Goal: Task Accomplishment & Management: Use online tool/utility

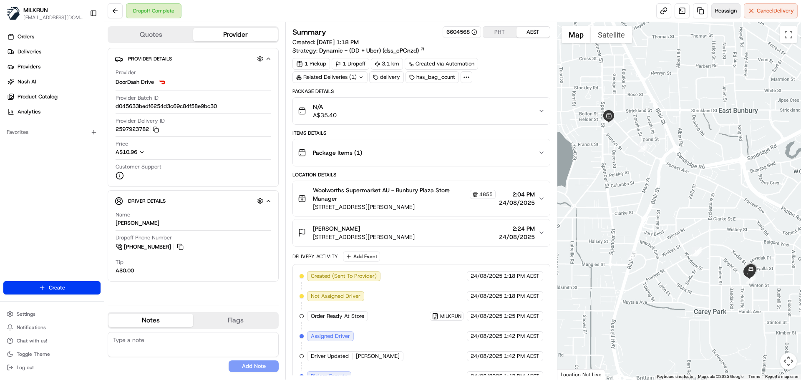
click at [718, 12] on span "Reassign" at bounding box center [726, 11] width 22 height 8
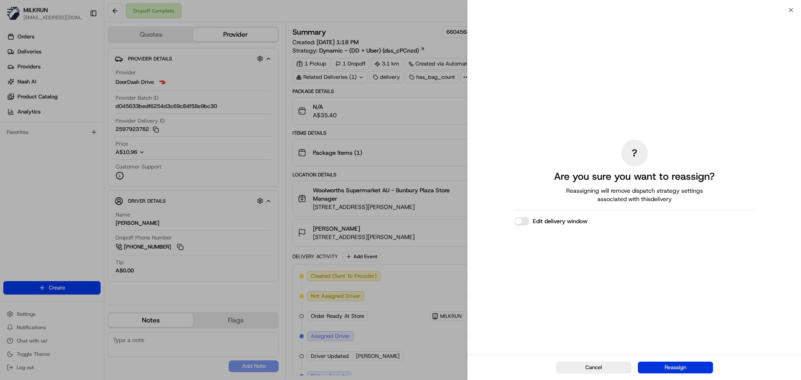
click at [676, 369] on button "Reassign" at bounding box center [675, 368] width 75 height 12
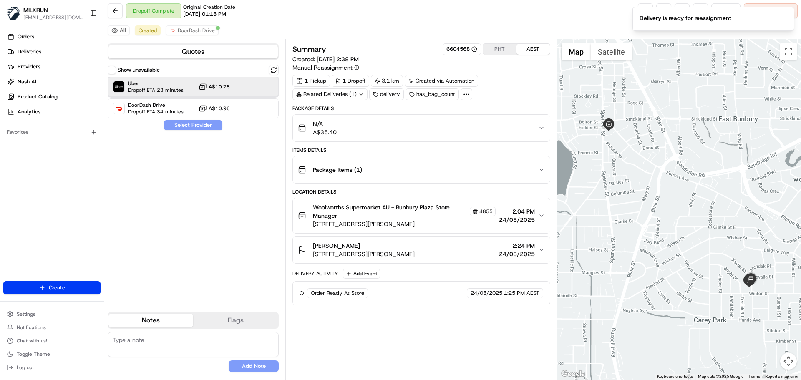
click at [169, 86] on span "Uber" at bounding box center [155, 83] width 55 height 7
click at [173, 123] on button "Assign Provider" at bounding box center [192, 125] width 59 height 10
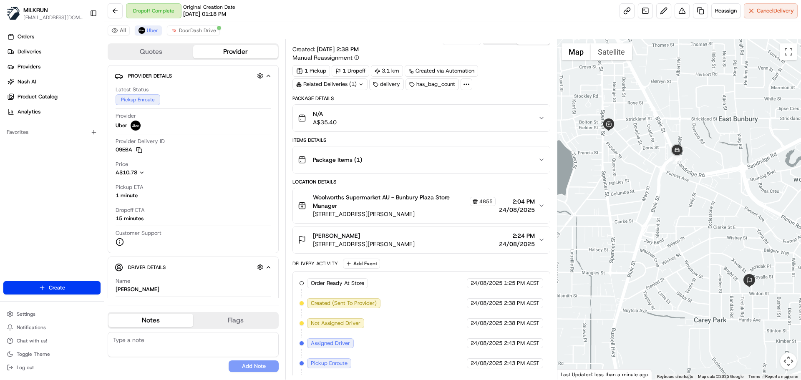
scroll to position [30, 0]
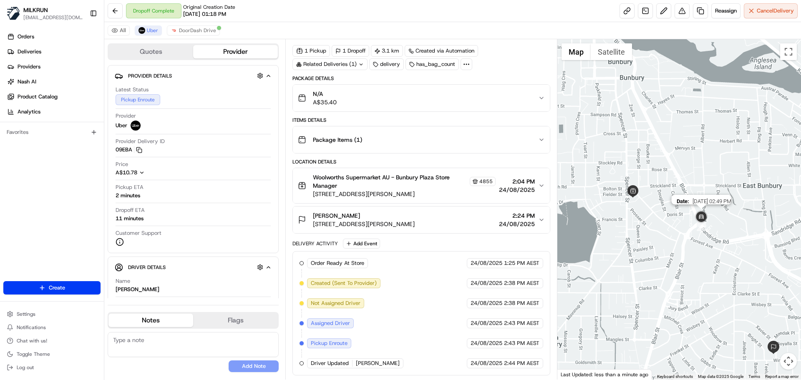
drag, startPoint x: 671, startPoint y: 147, endPoint x: 695, endPoint y: 214, distance: 71.0
click at [695, 214] on img "2" at bounding box center [701, 217] width 17 height 17
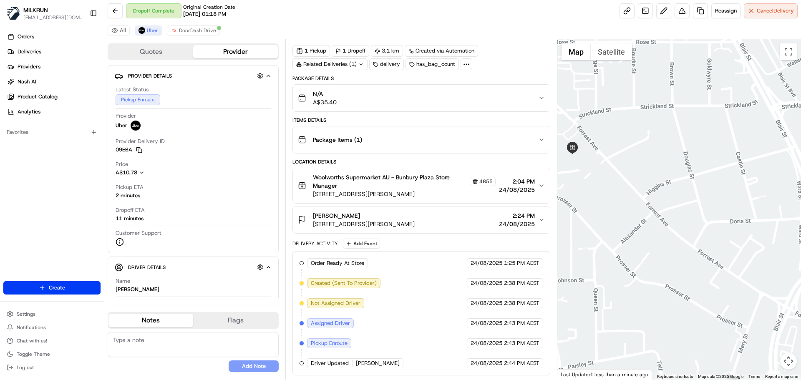
drag, startPoint x: 641, startPoint y: 204, endPoint x: 637, endPoint y: 202, distance: 4.7
click at [637, 202] on div at bounding box center [679, 209] width 244 height 340
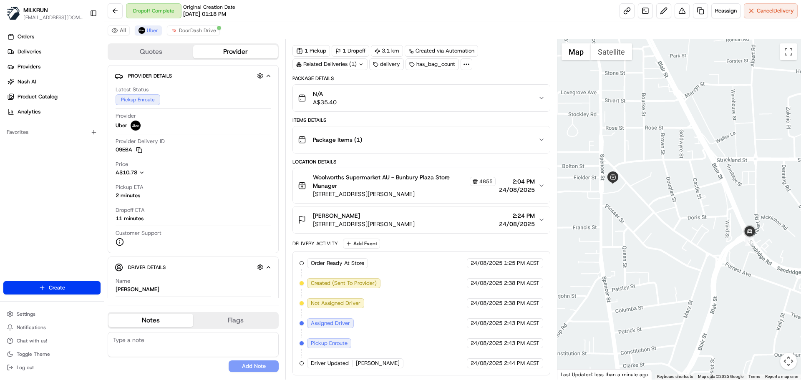
drag, startPoint x: 727, startPoint y: 234, endPoint x: 736, endPoint y: 246, distance: 15.4
click at [736, 246] on div at bounding box center [679, 209] width 244 height 340
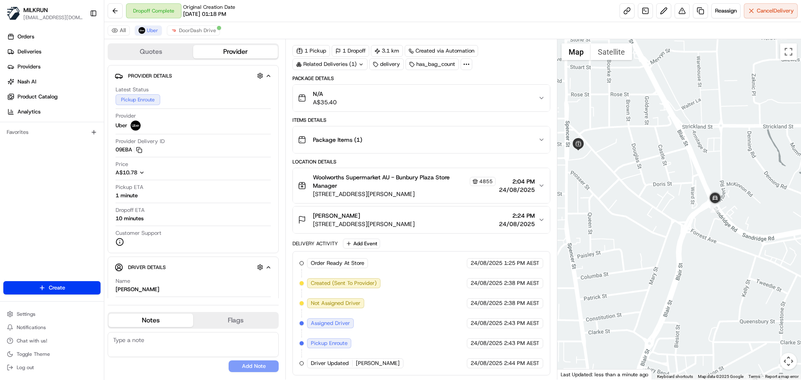
drag, startPoint x: 650, startPoint y: 218, endPoint x: 613, endPoint y: 184, distance: 50.2
click at [613, 184] on div at bounding box center [679, 209] width 244 height 340
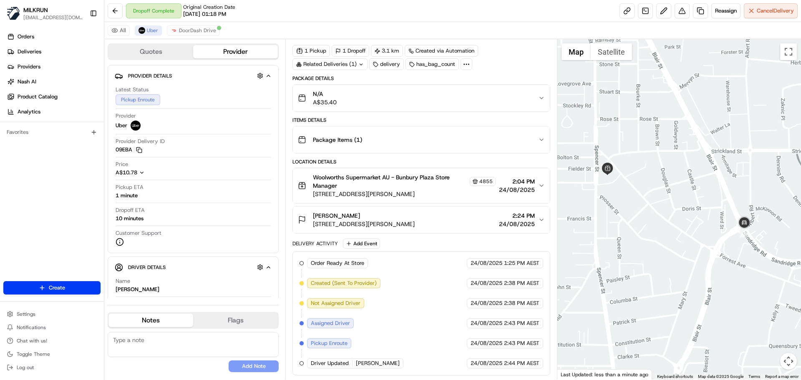
drag, startPoint x: 641, startPoint y: 253, endPoint x: 655, endPoint y: 266, distance: 19.5
click at [655, 266] on div at bounding box center [679, 209] width 244 height 340
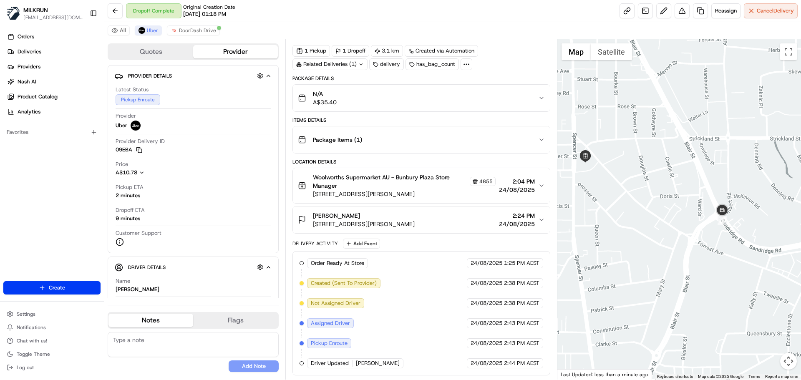
drag, startPoint x: 707, startPoint y: 241, endPoint x: 684, endPoint y: 229, distance: 26.5
click at [684, 229] on div at bounding box center [679, 209] width 244 height 340
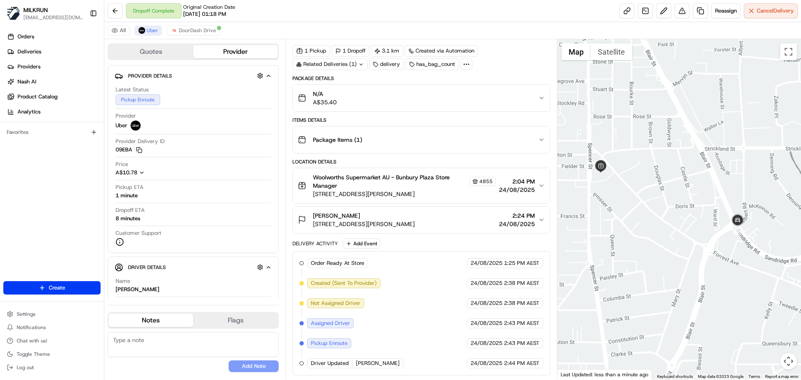
drag, startPoint x: 689, startPoint y: 200, endPoint x: 706, endPoint y: 210, distance: 19.1
click at [706, 210] on div at bounding box center [679, 209] width 244 height 340
drag, startPoint x: 652, startPoint y: 255, endPoint x: 717, endPoint y: 244, distance: 66.0
click at [660, 260] on div at bounding box center [679, 209] width 244 height 340
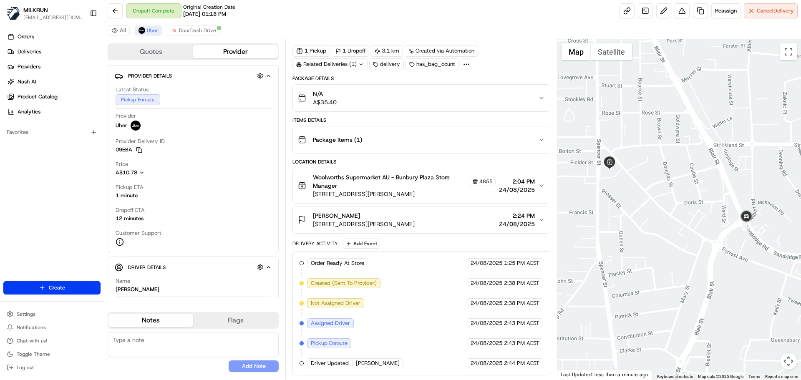
drag, startPoint x: 728, startPoint y: 221, endPoint x: 728, endPoint y: 211, distance: 9.6
click at [728, 211] on div at bounding box center [679, 209] width 244 height 340
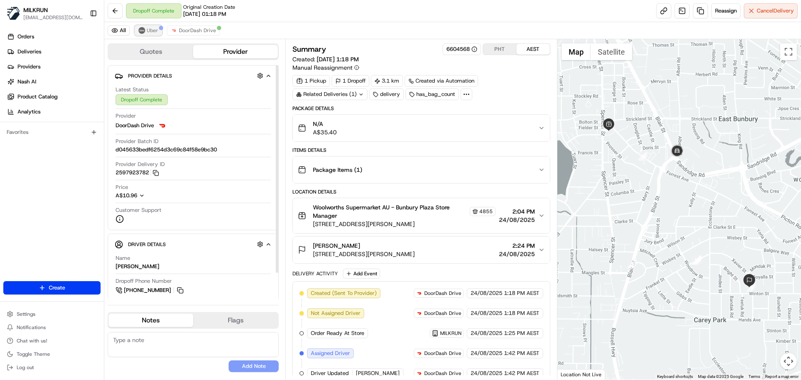
click at [151, 28] on span "Uber" at bounding box center [152, 30] width 11 height 7
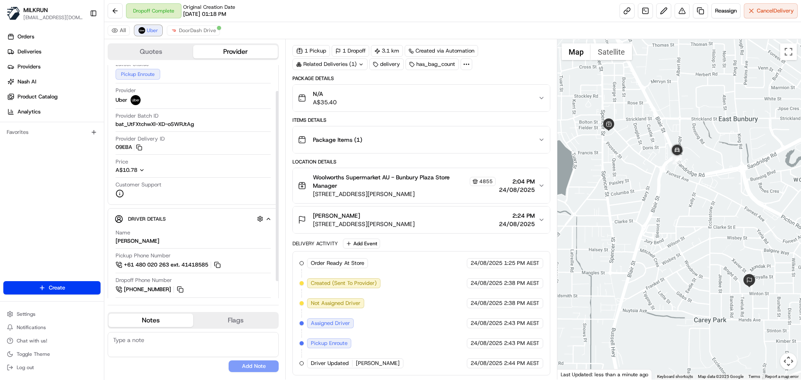
scroll to position [53, 0]
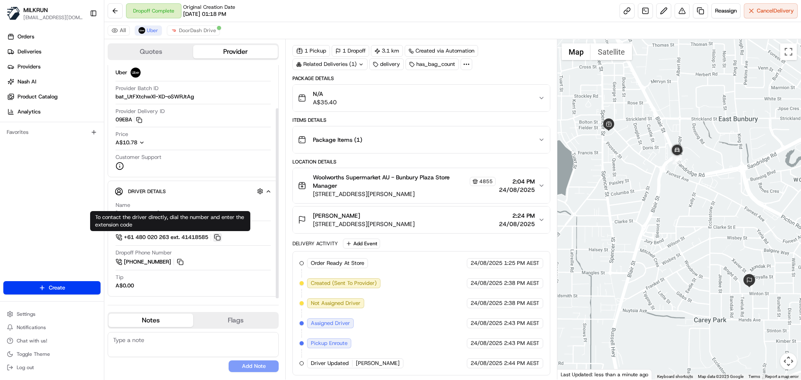
click at [220, 237] on button at bounding box center [217, 237] width 9 height 9
click at [723, 11] on span "Reassign" at bounding box center [726, 11] width 22 height 8
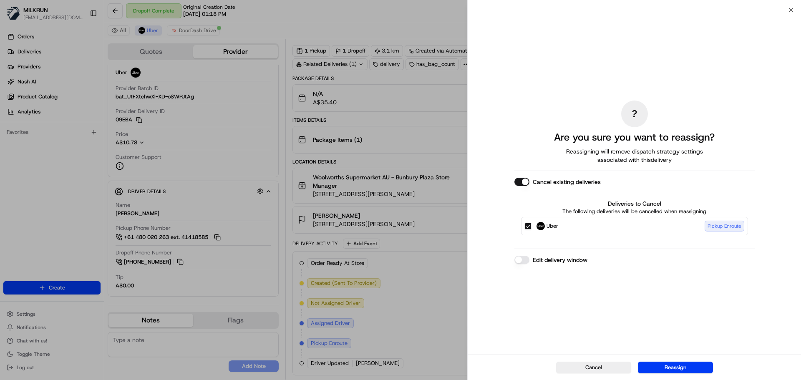
click at [521, 181] on button "Cancel existing deliveries" at bounding box center [521, 182] width 15 height 8
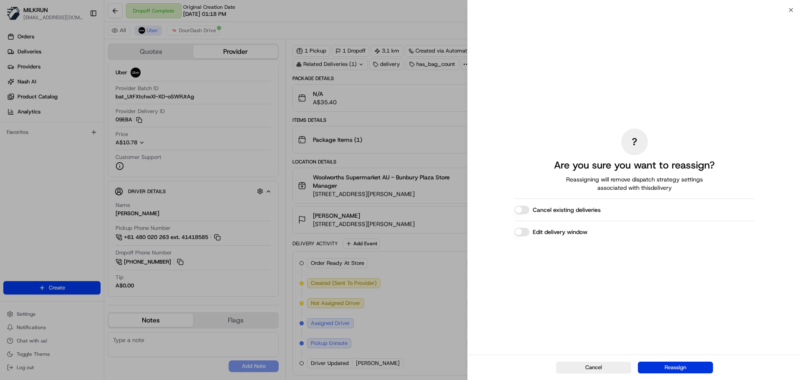
click at [674, 366] on button "Reassign" at bounding box center [675, 368] width 75 height 12
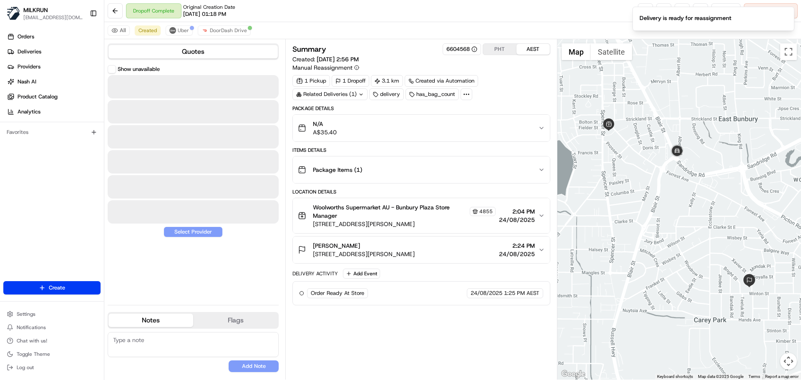
scroll to position [0, 0]
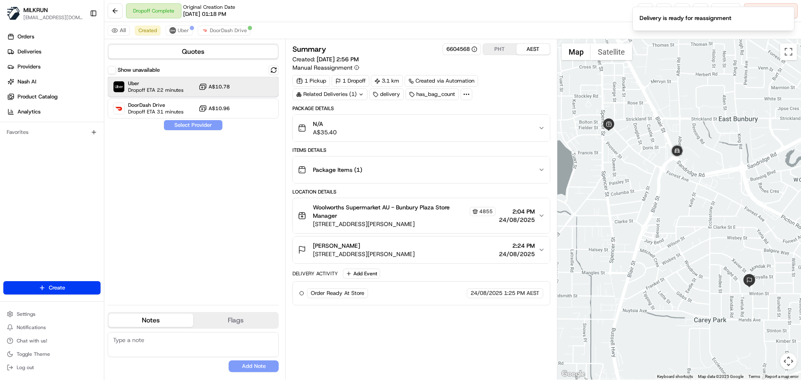
click at [179, 81] on span "Uber" at bounding box center [155, 83] width 55 height 7
click at [194, 127] on button "Assign Provider" at bounding box center [192, 125] width 59 height 10
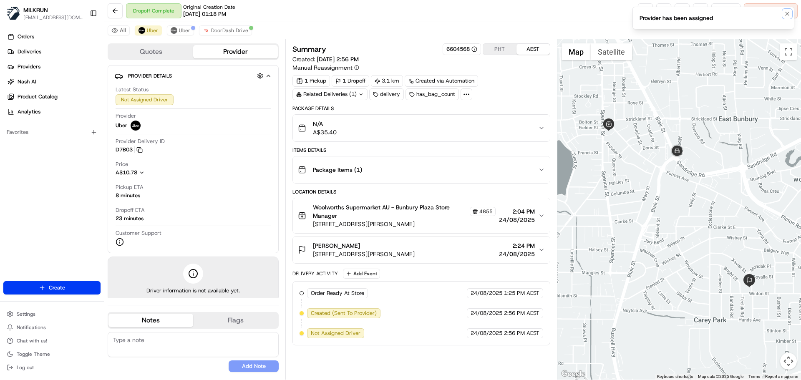
drag, startPoint x: 786, startPoint y: 12, endPoint x: 735, endPoint y: 24, distance: 52.3
click at [785, 12] on icon "Notifications (F8)" at bounding box center [787, 13] width 7 height 7
click at [676, 13] on button at bounding box center [681, 10] width 15 height 15
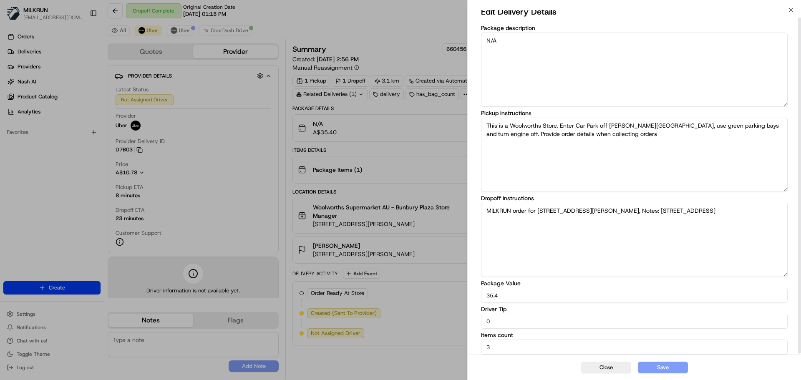
scroll to position [8, 0]
drag, startPoint x: 507, startPoint y: 327, endPoint x: 492, endPoint y: 323, distance: 15.6
click at [492, 323] on div "Edit Delivery Details Package description N/A Pickup instructions This is a Woo…" at bounding box center [634, 177] width 306 height 349
drag, startPoint x: 500, startPoint y: 321, endPoint x: 437, endPoint y: 321, distance: 62.1
click at [438, 321] on body "MILKRUN acowin@woolworths.com.au Toggle Sidebar Orders Deliveries Providers Nas…" at bounding box center [400, 190] width 801 height 380
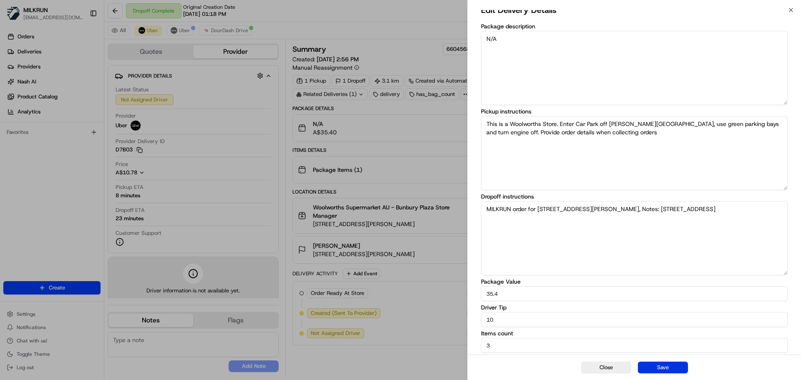
type input "10"
click at [650, 371] on button "Save" at bounding box center [663, 368] width 50 height 12
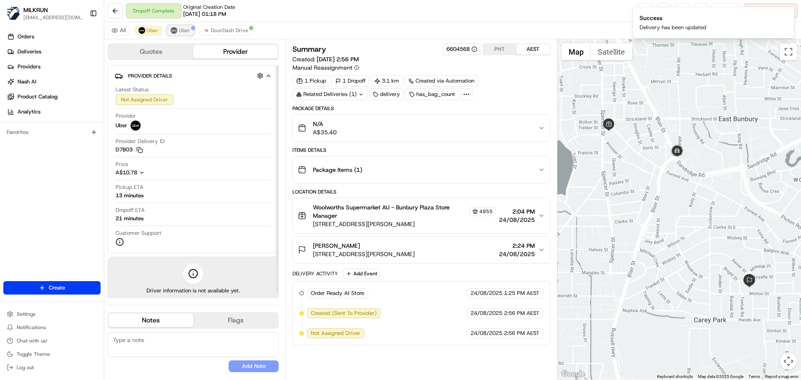
click at [180, 33] on span "Uber" at bounding box center [184, 30] width 11 height 7
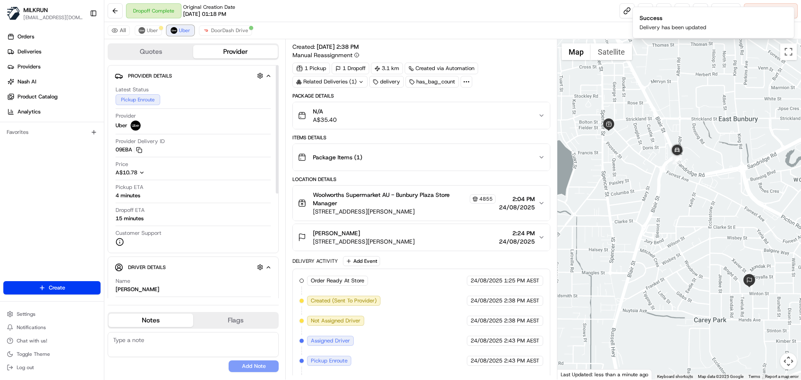
scroll to position [30, 0]
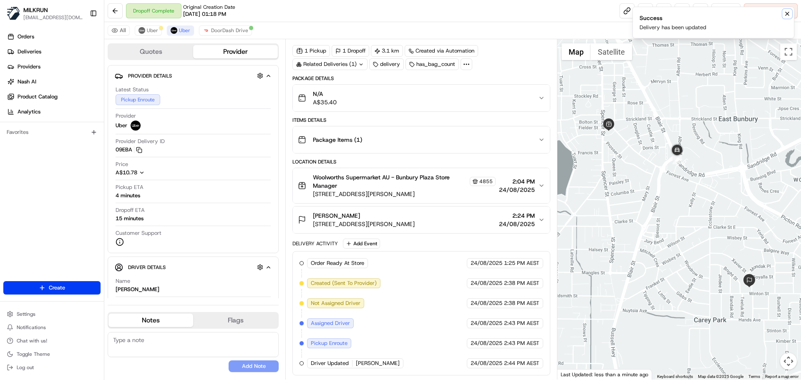
click at [785, 14] on icon "Notifications (F8)" at bounding box center [787, 13] width 7 height 7
click at [151, 34] on button "Uber" at bounding box center [148, 30] width 27 height 10
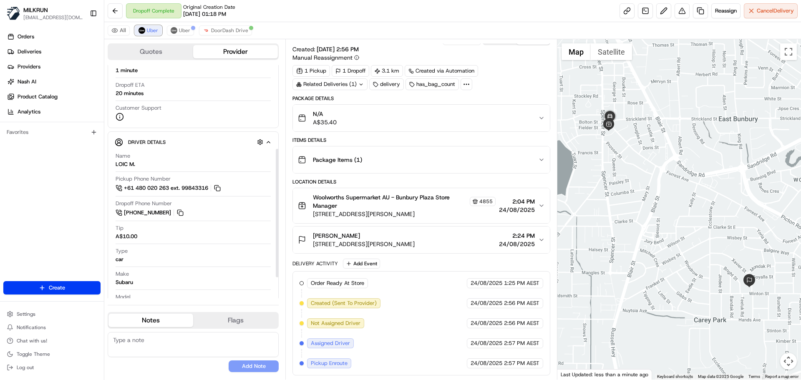
scroll to position [191, 0]
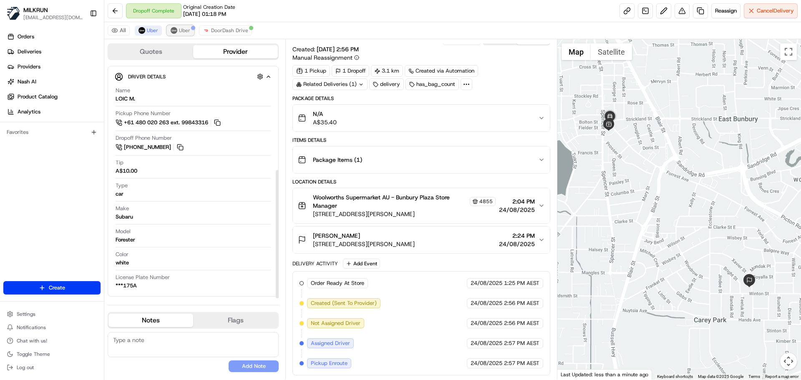
click at [176, 29] on img at bounding box center [174, 30] width 7 height 7
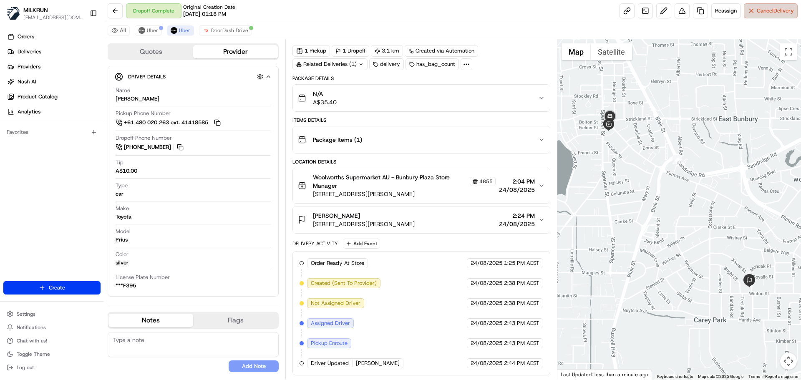
click at [767, 13] on span "Cancel Delivery" at bounding box center [774, 11] width 37 height 8
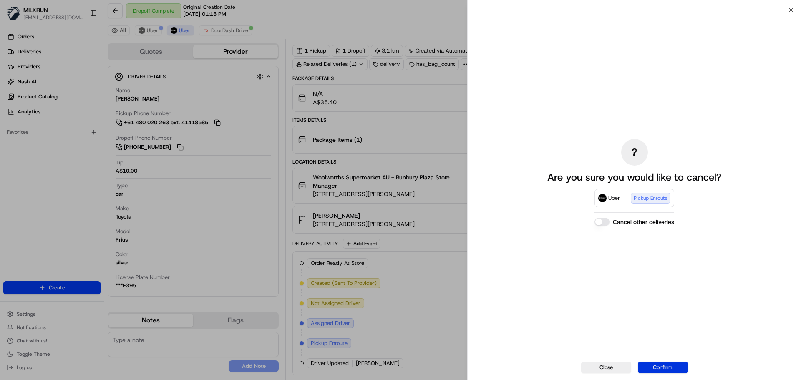
click at [663, 372] on button "Confirm" at bounding box center [663, 368] width 50 height 12
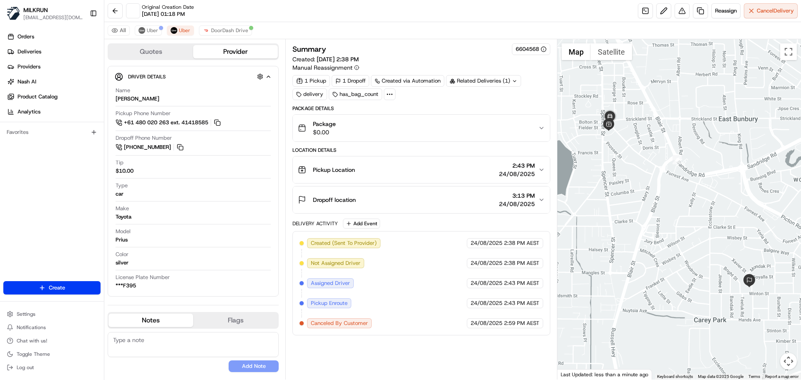
scroll to position [0, 0]
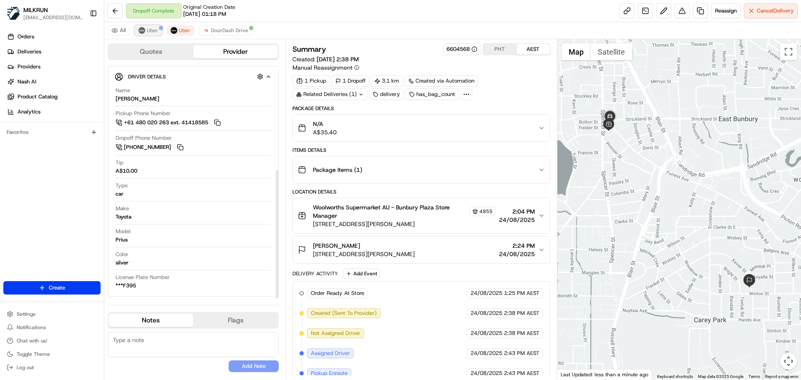
click at [150, 30] on span "Uber" at bounding box center [152, 30] width 11 height 7
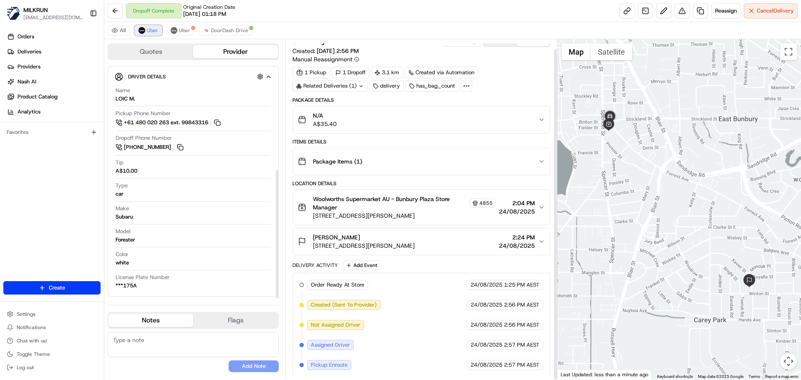
scroll to position [10, 0]
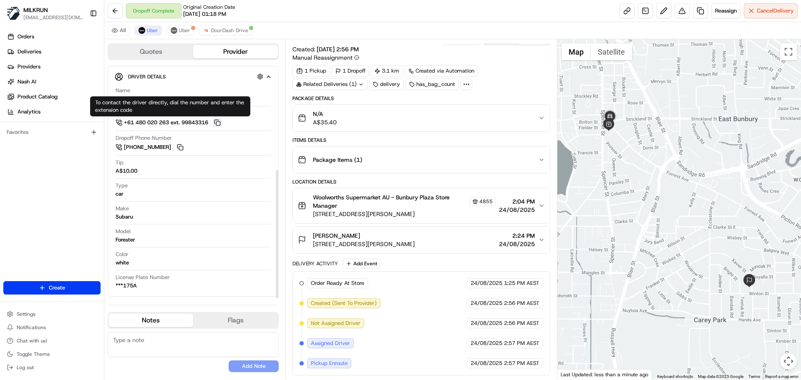
click at [221, 123] on button at bounding box center [217, 122] width 9 height 9
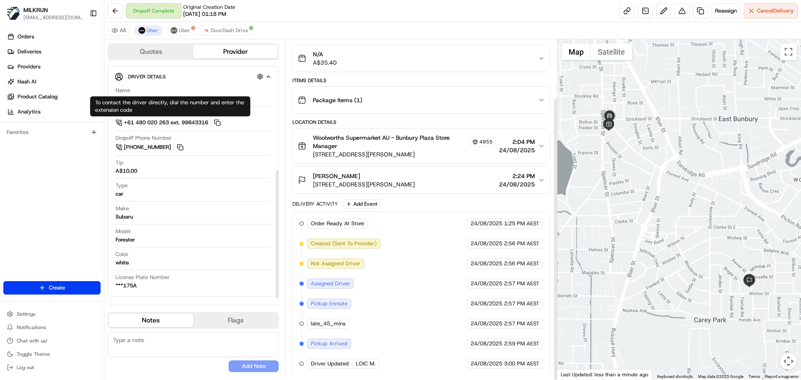
scroll to position [70, 0]
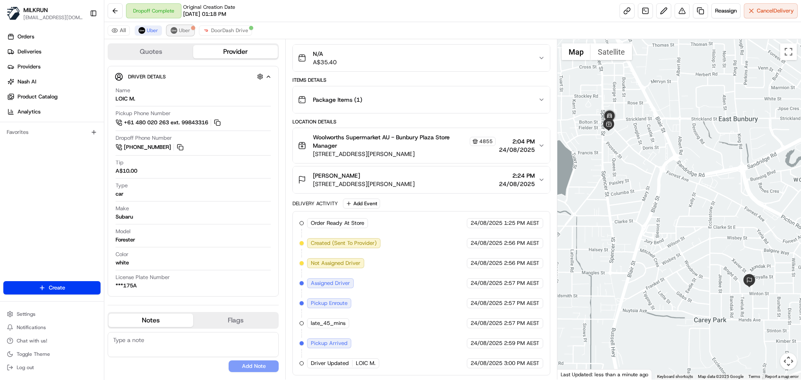
click at [181, 31] on span "Uber" at bounding box center [184, 30] width 11 height 7
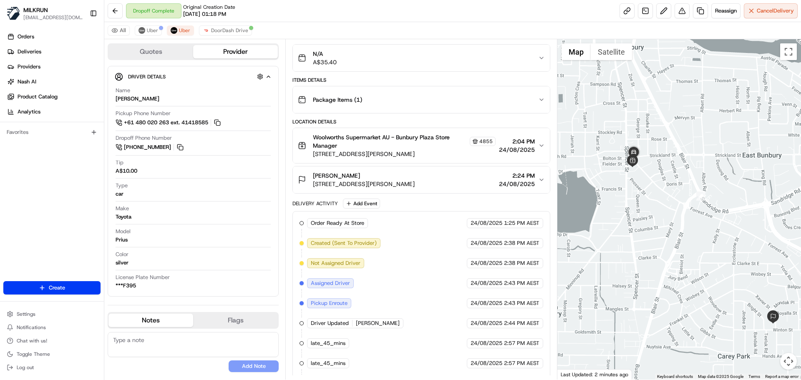
drag, startPoint x: 630, startPoint y: 140, endPoint x: 663, endPoint y: 194, distance: 63.5
click at [663, 194] on div at bounding box center [679, 209] width 244 height 340
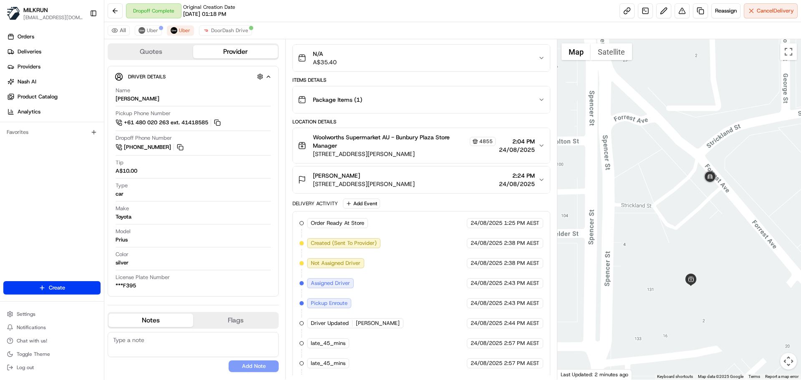
drag, startPoint x: 644, startPoint y: 203, endPoint x: 679, endPoint y: 219, distance: 38.5
click at [682, 217] on div at bounding box center [679, 209] width 244 height 340
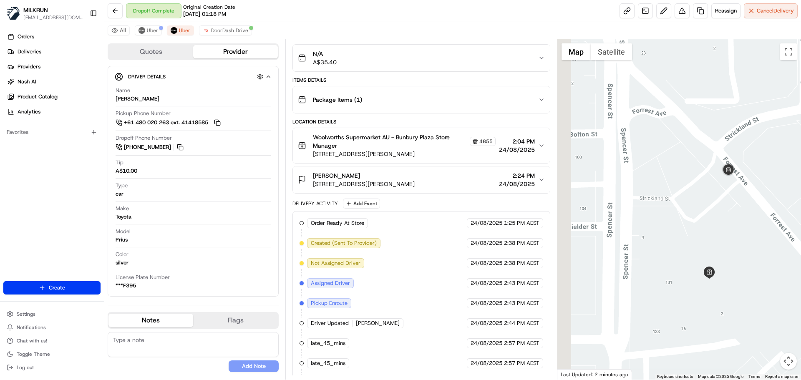
drag, startPoint x: 679, startPoint y: 252, endPoint x: 754, endPoint y: 233, distance: 77.4
click at [754, 233] on div at bounding box center [679, 209] width 244 height 340
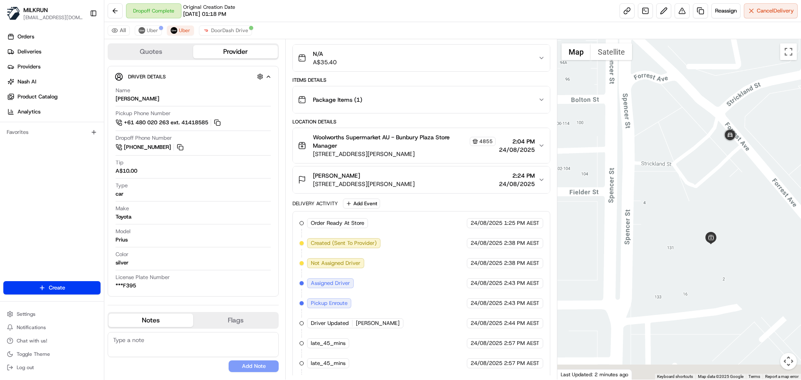
drag, startPoint x: 703, startPoint y: 189, endPoint x: 688, endPoint y: 175, distance: 21.0
click at [688, 175] on div at bounding box center [679, 209] width 244 height 340
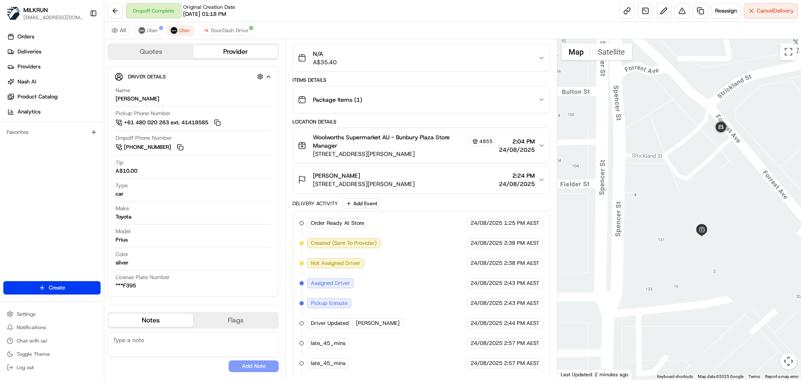
scroll to position [90, 0]
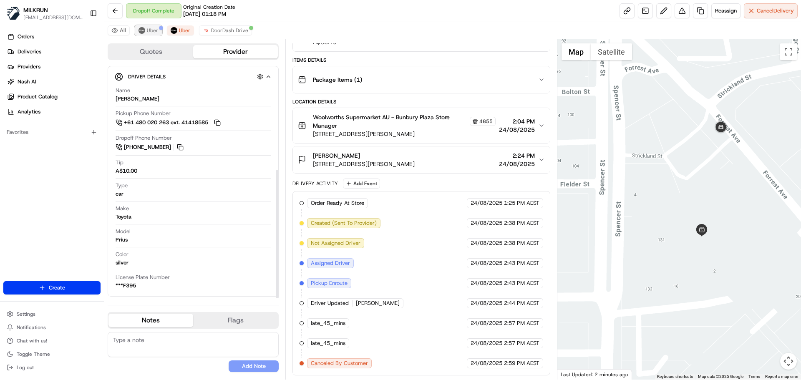
click at [143, 29] on img at bounding box center [141, 30] width 7 height 7
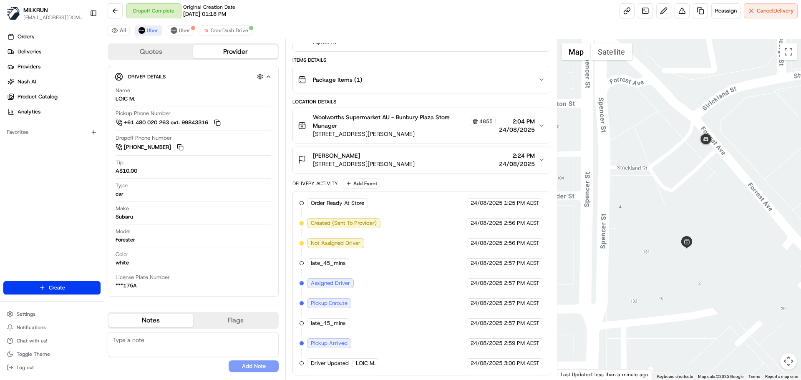
drag, startPoint x: 679, startPoint y: 237, endPoint x: 661, endPoint y: 252, distance: 24.0
click at [661, 252] on div at bounding box center [679, 209] width 244 height 340
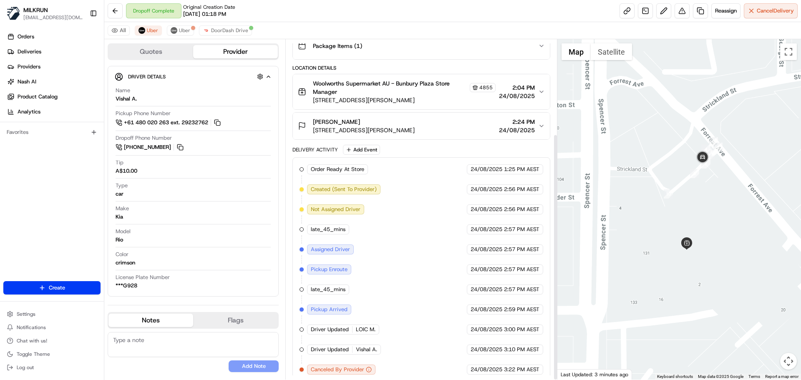
scroll to position [130, 0]
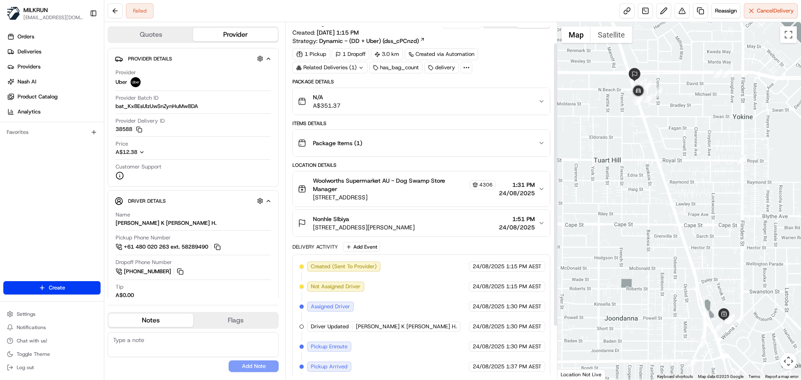
scroll to position [93, 0]
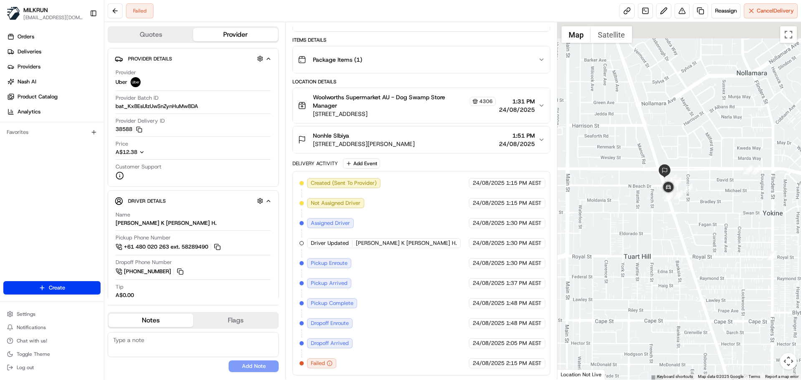
drag, startPoint x: 638, startPoint y: 123, endPoint x: 668, endPoint y: 223, distance: 104.1
click at [668, 223] on div at bounding box center [679, 200] width 244 height 357
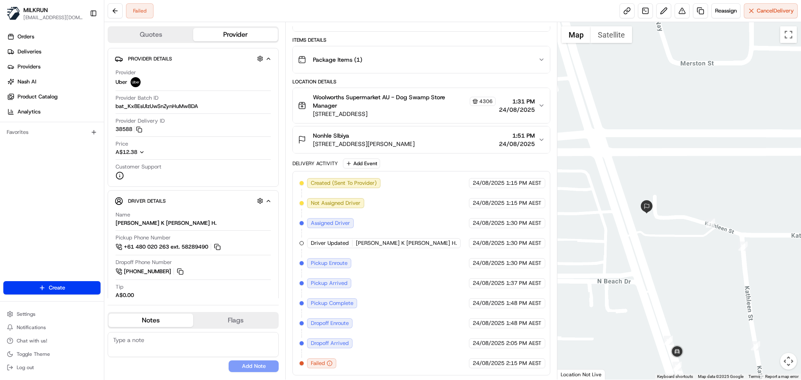
drag, startPoint x: 637, startPoint y: 183, endPoint x: 655, endPoint y: 240, distance: 59.0
click at [655, 240] on div at bounding box center [679, 200] width 244 height 357
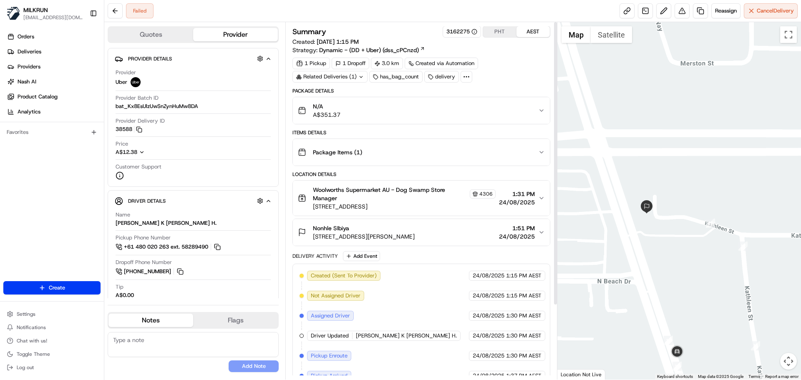
scroll to position [0, 0]
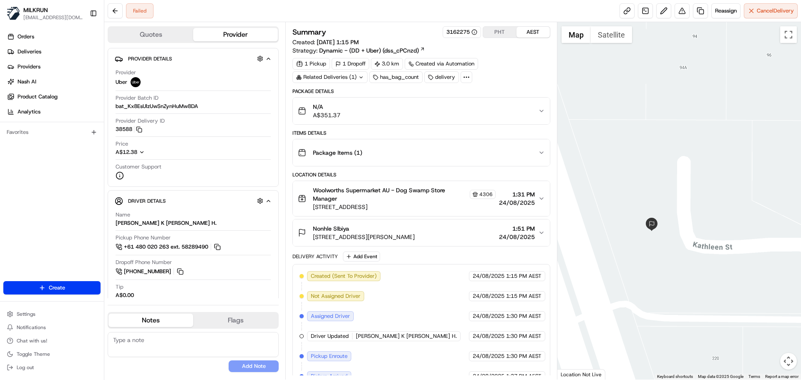
drag, startPoint x: 646, startPoint y: 214, endPoint x: 731, endPoint y: 269, distance: 101.3
click at [731, 269] on div at bounding box center [679, 200] width 244 height 357
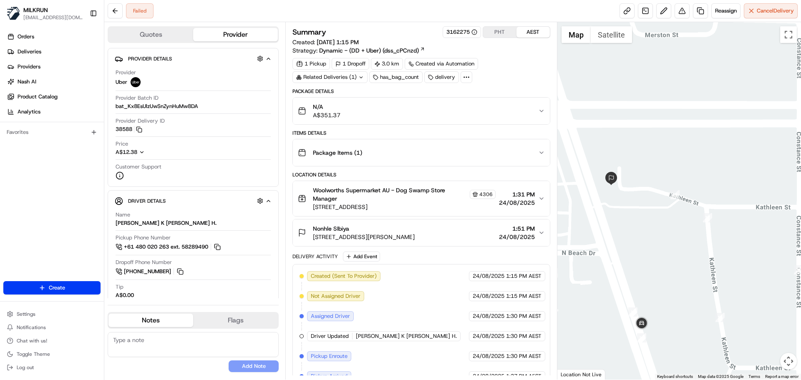
drag, startPoint x: 731, startPoint y: 271, endPoint x: 636, endPoint y: 203, distance: 117.4
click at [636, 203] on div at bounding box center [679, 200] width 244 height 357
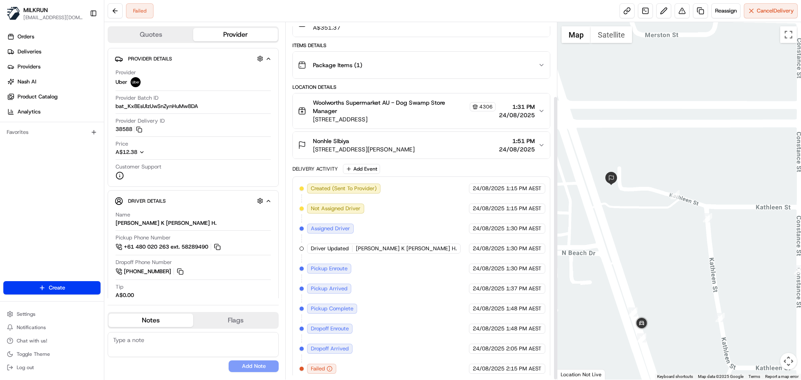
scroll to position [93, 0]
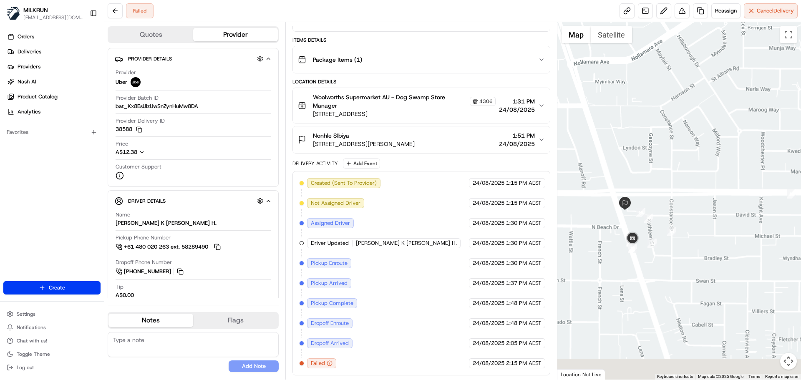
drag, startPoint x: 660, startPoint y: 309, endPoint x: 621, endPoint y: 226, distance: 92.2
click at [621, 226] on div at bounding box center [679, 200] width 244 height 357
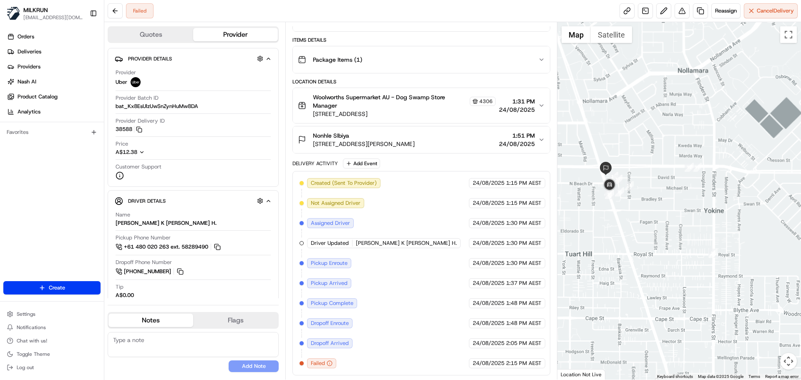
drag, startPoint x: 645, startPoint y: 277, endPoint x: 632, endPoint y: 234, distance: 45.3
click at [632, 234] on div at bounding box center [679, 200] width 244 height 357
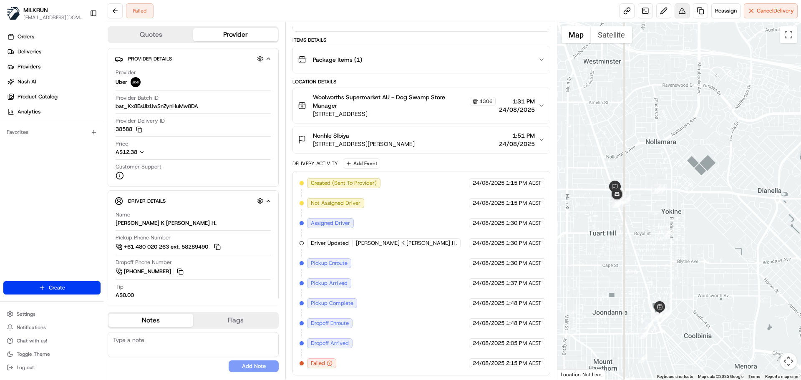
click at [681, 10] on button at bounding box center [681, 10] width 15 height 15
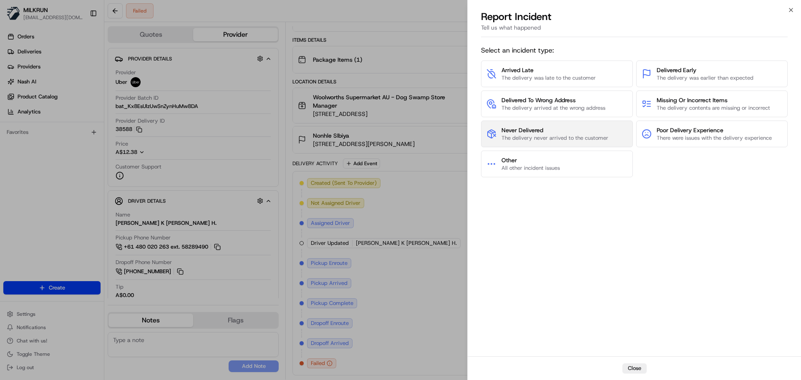
click at [572, 133] on span "Never Delivered" at bounding box center [554, 130] width 107 height 8
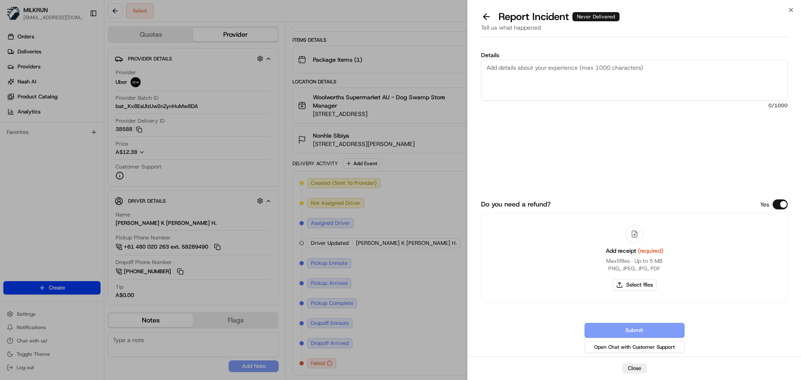
click at [532, 81] on textarea "Details" at bounding box center [634, 80] width 306 height 41
click at [553, 78] on textarea "Details" at bounding box center [634, 80] width 306 height 41
type textarea "Driver did not deliver order or take it back to the store"
click at [633, 286] on button "Select files" at bounding box center [634, 285] width 44 height 12
type input "C:\fakepath\Screenshot 2025-08-24 154922.png"
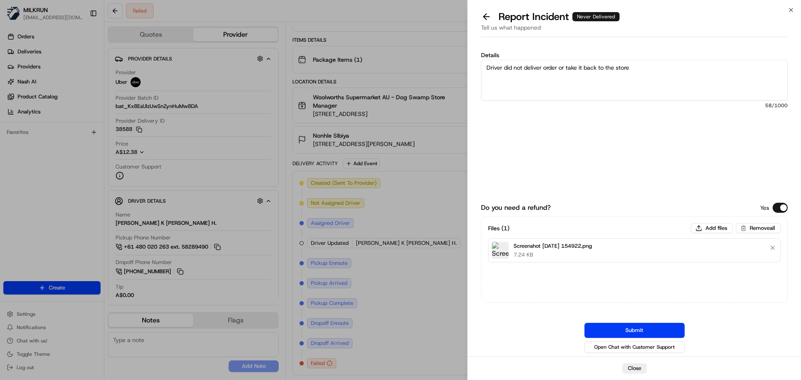
click at [638, 333] on button "Submit" at bounding box center [634, 330] width 100 height 15
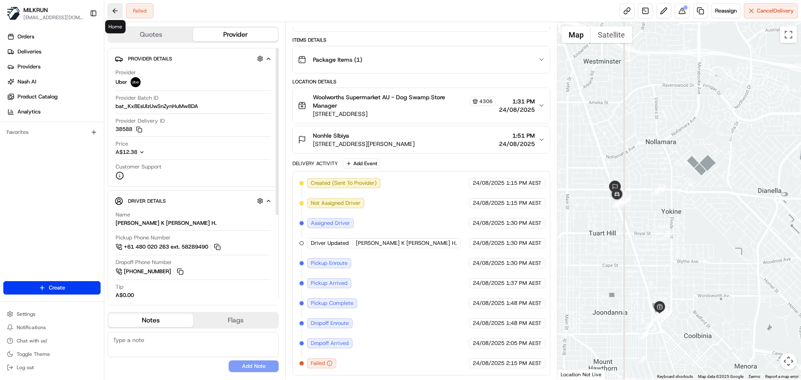
click at [116, 10] on button at bounding box center [115, 10] width 15 height 15
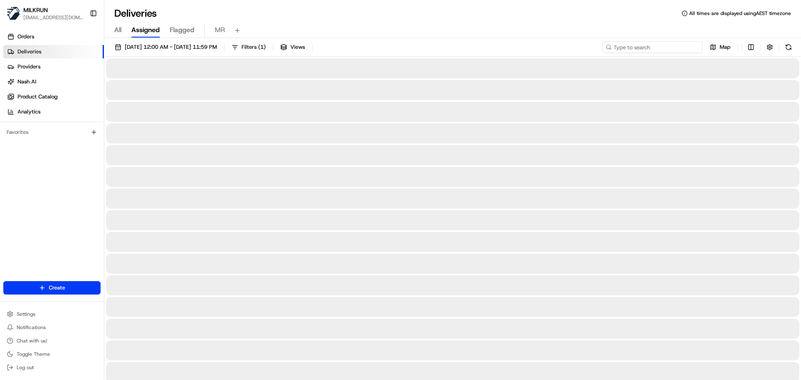
click at [661, 46] on input at bounding box center [652, 47] width 100 height 12
paste input "8aed5355-82f1-484b-88e2-991ec7efd945"
type input "8aed5355-82f1-484b-88e2-991ec7efd945"
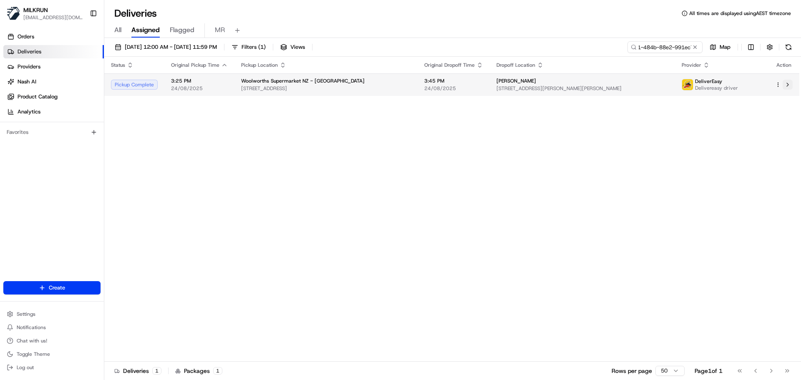
click at [788, 85] on button at bounding box center [787, 85] width 10 height 10
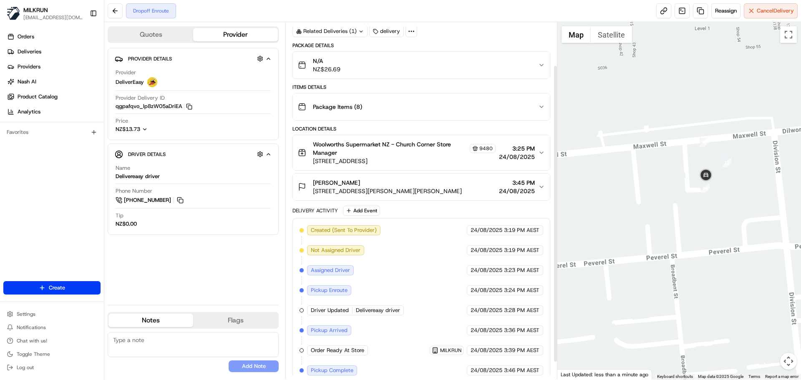
scroll to position [31, 0]
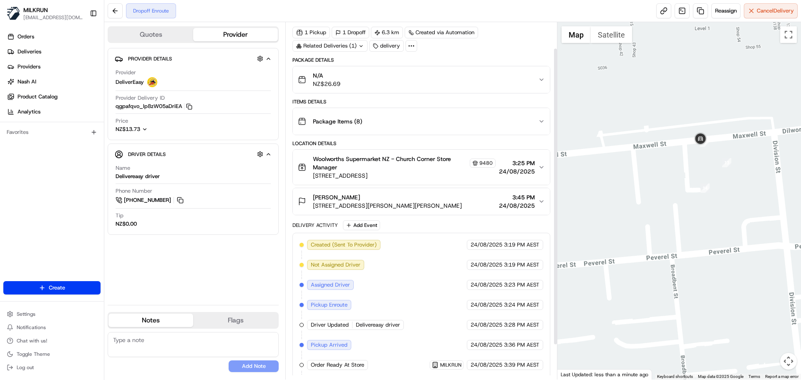
click at [340, 45] on div "Related Deliveries (1)" at bounding box center [329, 46] width 75 height 12
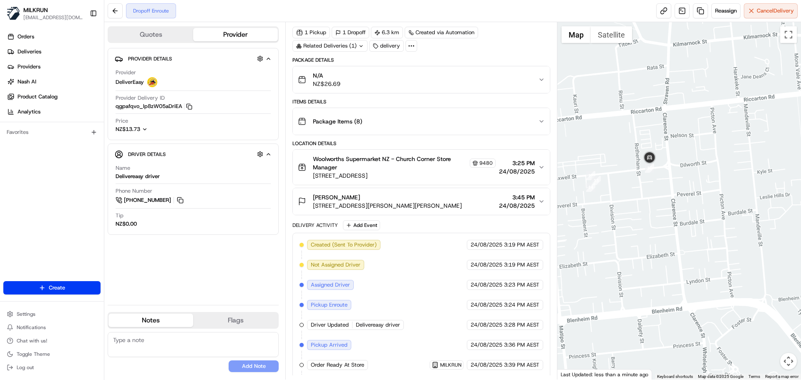
drag, startPoint x: 608, startPoint y: 208, endPoint x: 699, endPoint y: 225, distance: 92.5
click at [699, 225] on div at bounding box center [679, 200] width 244 height 357
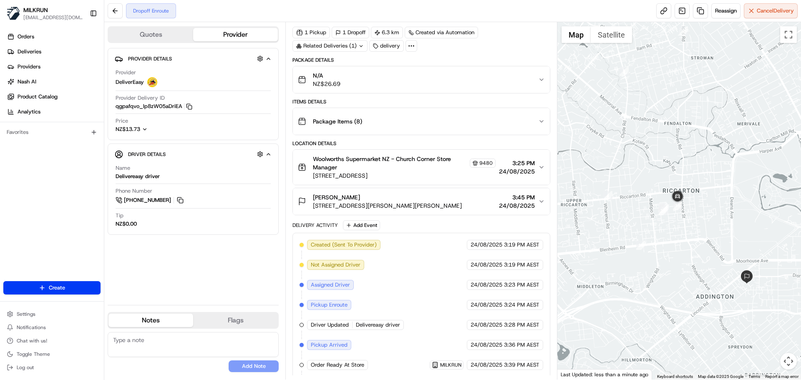
drag, startPoint x: 704, startPoint y: 245, endPoint x: 693, endPoint y: 238, distance: 13.7
click at [693, 238] on div at bounding box center [679, 200] width 244 height 357
drag, startPoint x: 764, startPoint y: 262, endPoint x: 757, endPoint y: 256, distance: 8.9
click at [757, 256] on div at bounding box center [679, 200] width 244 height 357
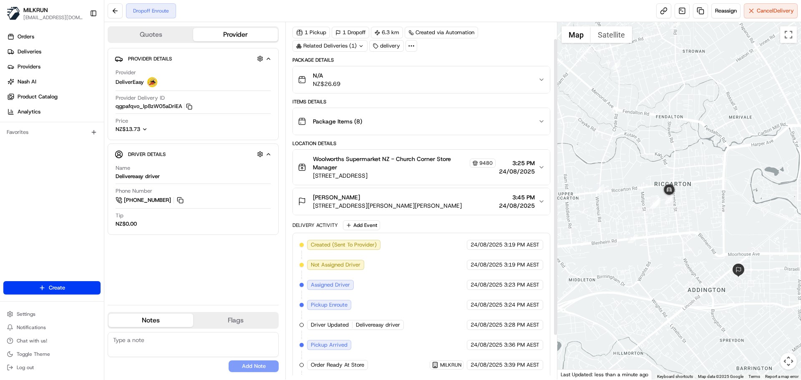
scroll to position [0, 0]
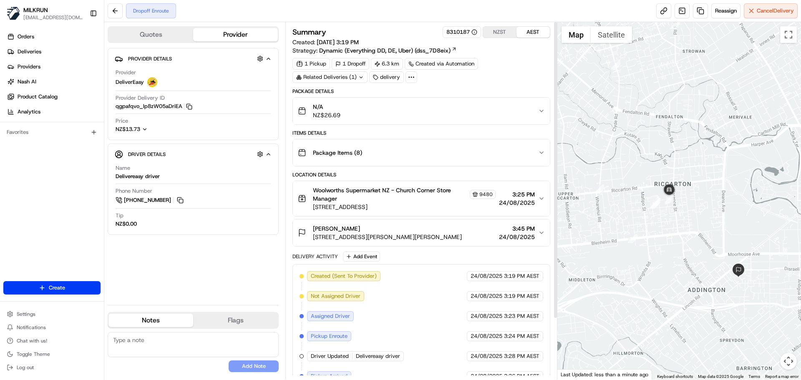
click at [347, 80] on div "Related Deliveries (1)" at bounding box center [329, 77] width 75 height 12
drag, startPoint x: 709, startPoint y: 258, endPoint x: 702, endPoint y: 256, distance: 7.8
click at [702, 256] on div at bounding box center [679, 200] width 244 height 357
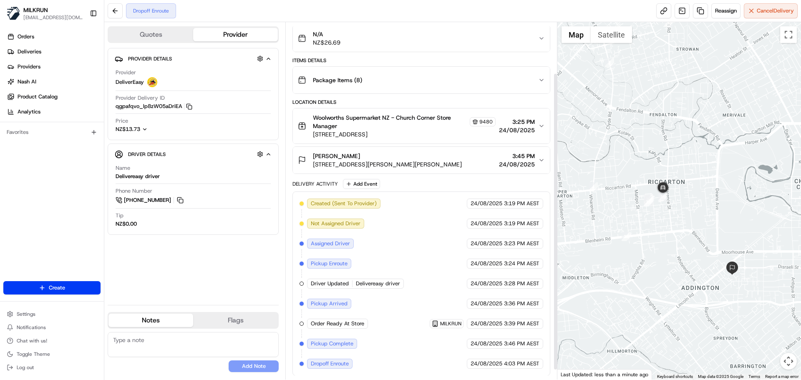
scroll to position [73, 0]
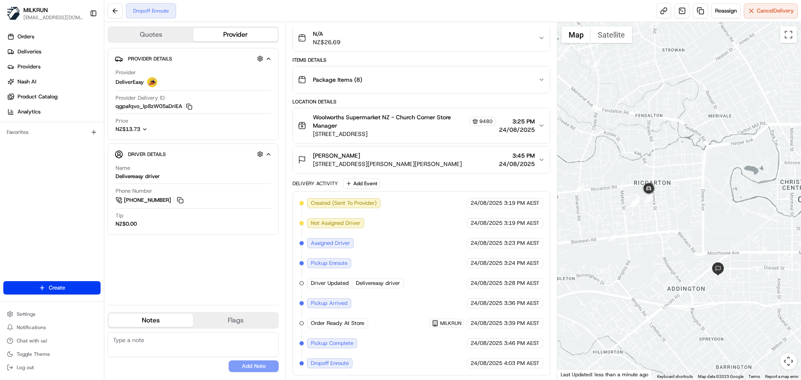
drag, startPoint x: 654, startPoint y: 219, endPoint x: 640, endPoint y: 219, distance: 14.6
click at [640, 219] on div at bounding box center [679, 200] width 244 height 357
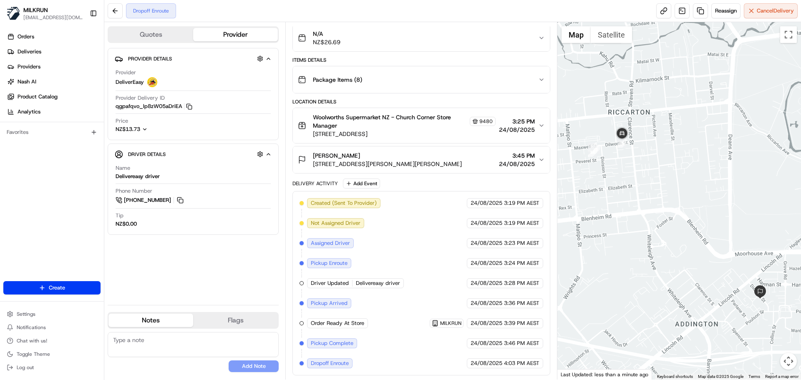
drag, startPoint x: 731, startPoint y: 243, endPoint x: 714, endPoint y: 222, distance: 27.3
click at [714, 222] on div at bounding box center [679, 200] width 244 height 357
drag, startPoint x: 503, startPoint y: 304, endPoint x: 535, endPoint y: 308, distance: 32.4
click at [535, 308] on div "Created (Sent To Provider) DeliverEasy 24/08/2025 3:19 PM AEST Not Assigned Dri…" at bounding box center [420, 283] width 243 height 170
click at [531, 303] on span "3:36 PM AEST" at bounding box center [521, 303] width 35 height 8
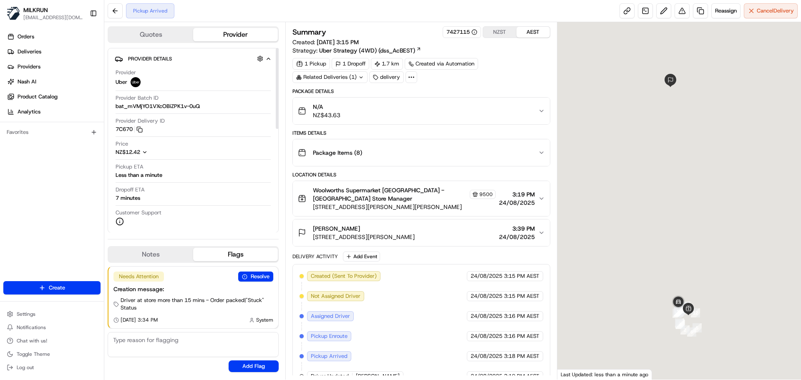
scroll to position [25, 0]
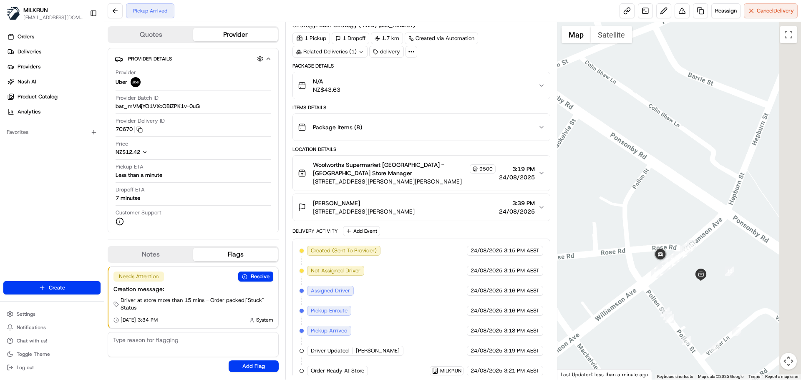
drag, startPoint x: 730, startPoint y: 324, endPoint x: 677, endPoint y: 298, distance: 58.6
click at [677, 298] on div at bounding box center [679, 200] width 244 height 357
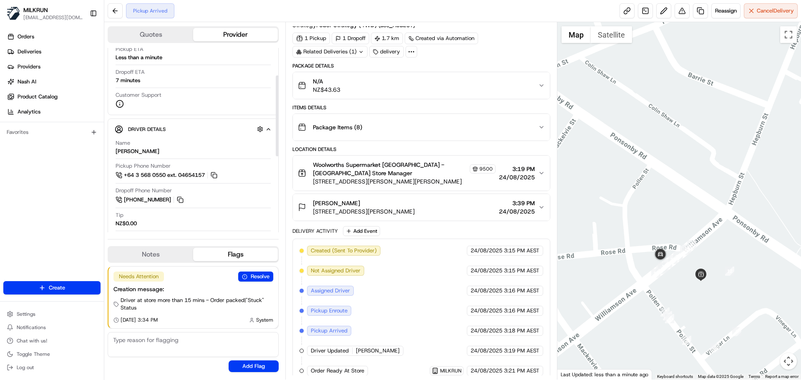
scroll to position [125, 0]
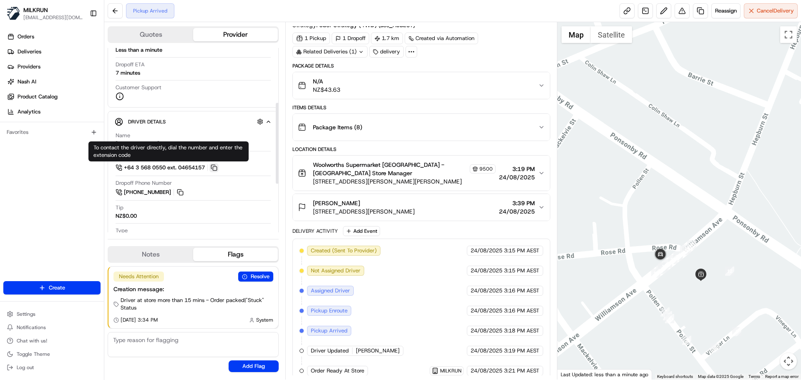
click at [214, 171] on button at bounding box center [213, 167] width 9 height 9
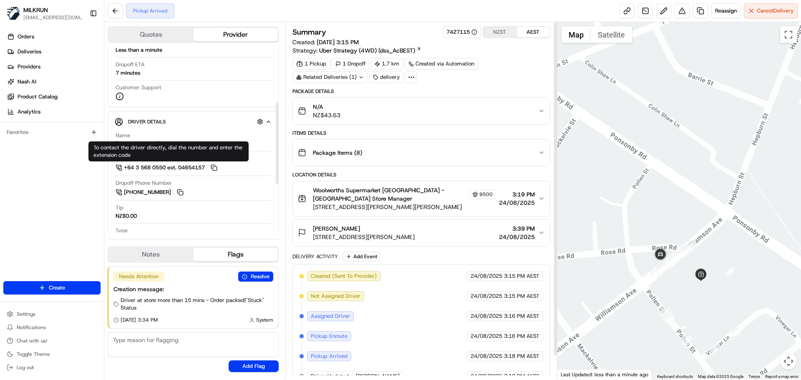
click at [334, 78] on div "Related Deliveries (1)" at bounding box center [329, 77] width 75 height 12
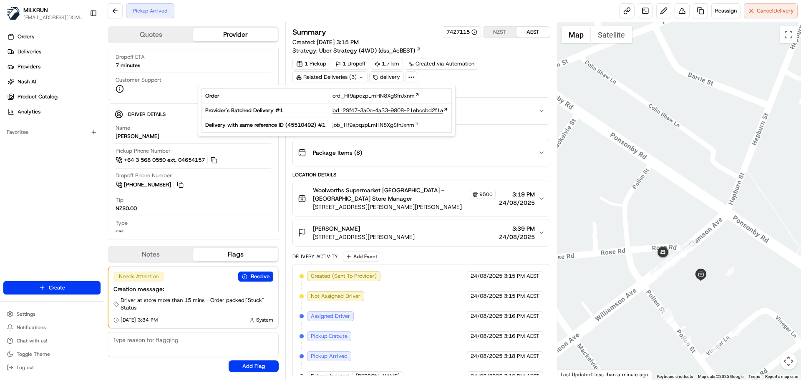
click at [375, 109] on span "bd129f47-3a0c-4a33-9808-21ebccbd2f1a" at bounding box center [387, 111] width 111 height 8
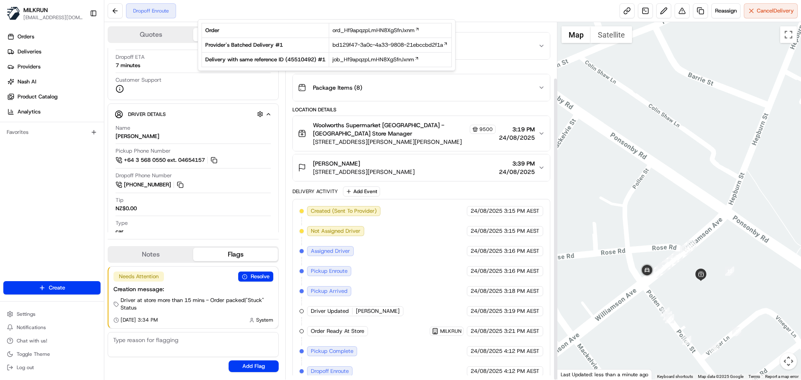
scroll to position [65, 0]
click at [230, 6] on div "Dropoff Enroute Reassign Cancel Delivery" at bounding box center [452, 11] width 696 height 22
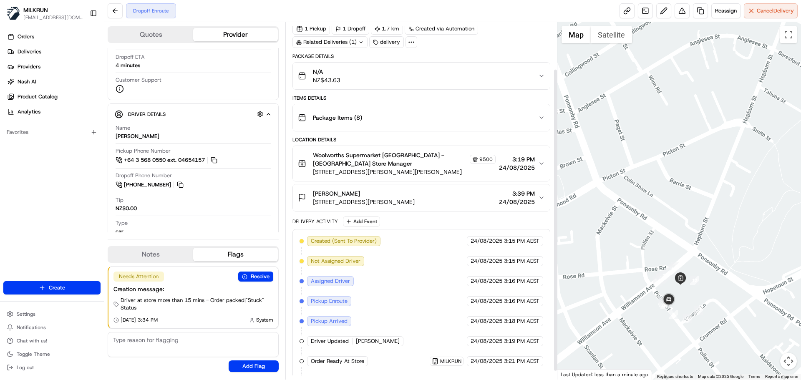
scroll to position [0, 0]
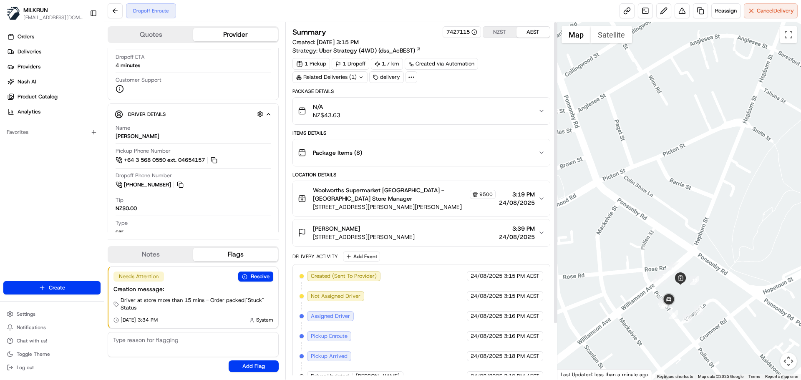
click at [367, 74] on div "Related Deliveries (1)" at bounding box center [329, 77] width 75 height 12
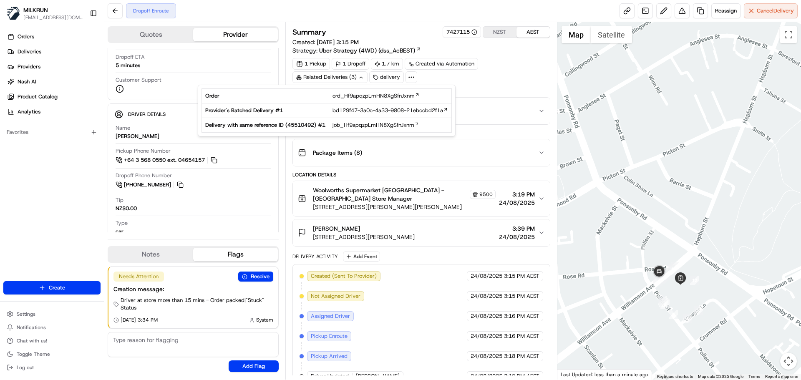
click at [364, 75] on div "Related Deliveries (3)" at bounding box center [329, 77] width 75 height 12
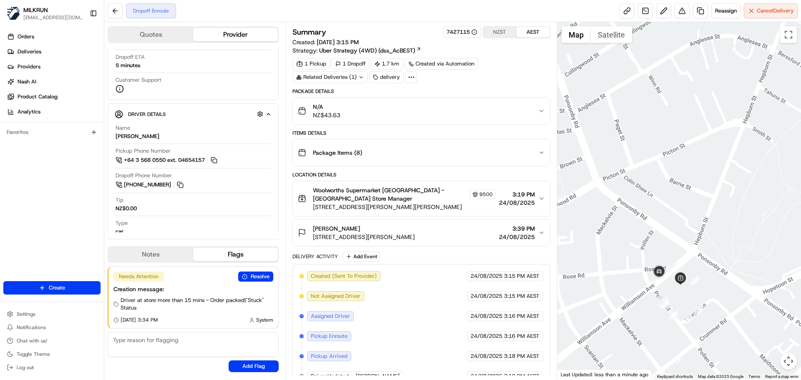
click at [364, 76] on div "Related Deliveries (1)" at bounding box center [329, 77] width 75 height 12
click at [519, 86] on div "Summary 7427115 NZST AEST Created: 24/08/2025 3:15 PM Strategy: Uber Strategy (…" at bounding box center [420, 237] width 257 height 422
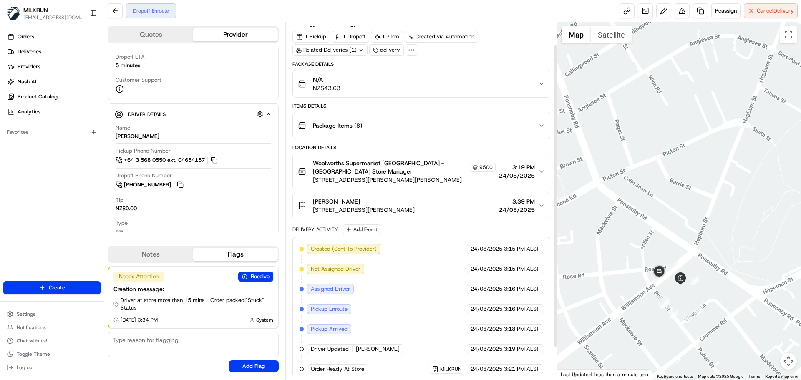
scroll to position [65, 0]
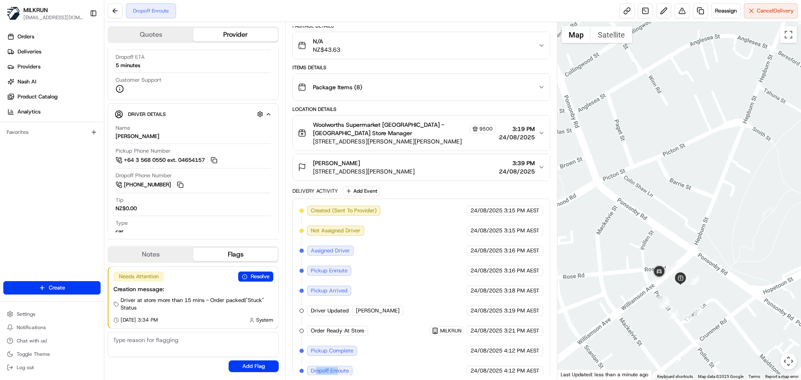
drag, startPoint x: 338, startPoint y: 364, endPoint x: 316, endPoint y: 362, distance: 21.7
click at [316, 367] on span "Dropoff Enroute" at bounding box center [330, 371] width 38 height 8
click at [318, 347] on span "Pickup Complete" at bounding box center [332, 351] width 43 height 8
drag, startPoint x: 328, startPoint y: 343, endPoint x: 357, endPoint y: 345, distance: 28.4
click at [357, 346] on div "Pickup Complete" at bounding box center [333, 351] width 52 height 10
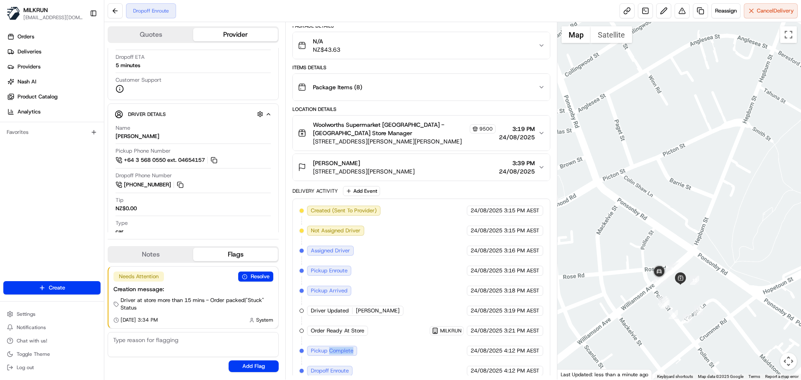
click at [351, 347] on span "Pickup Complete" at bounding box center [332, 351] width 43 height 8
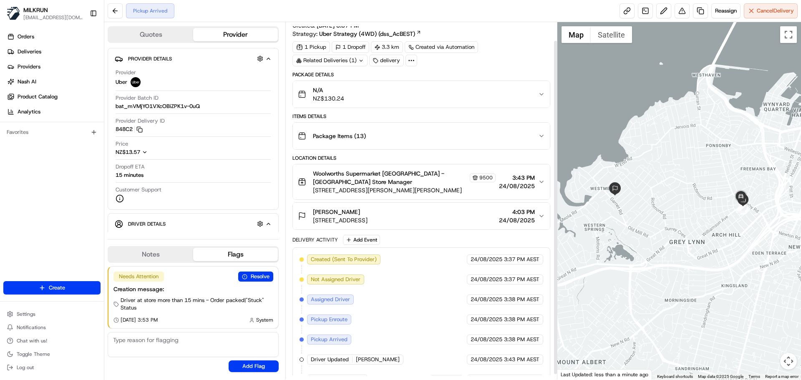
scroll to position [25, 0]
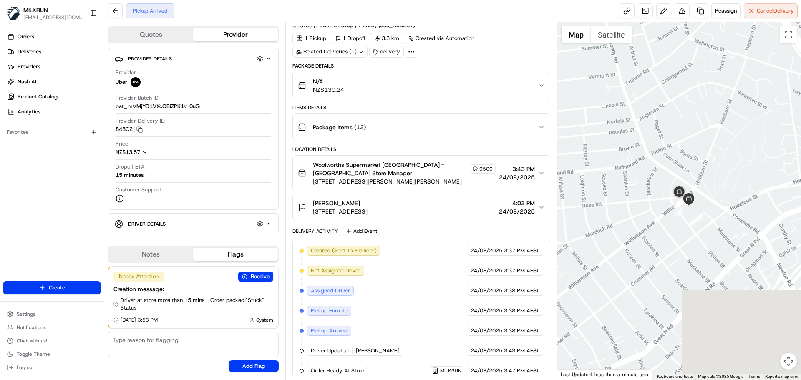
drag, startPoint x: 774, startPoint y: 212, endPoint x: 646, endPoint y: 214, distance: 128.0
click at [646, 214] on div at bounding box center [679, 200] width 244 height 357
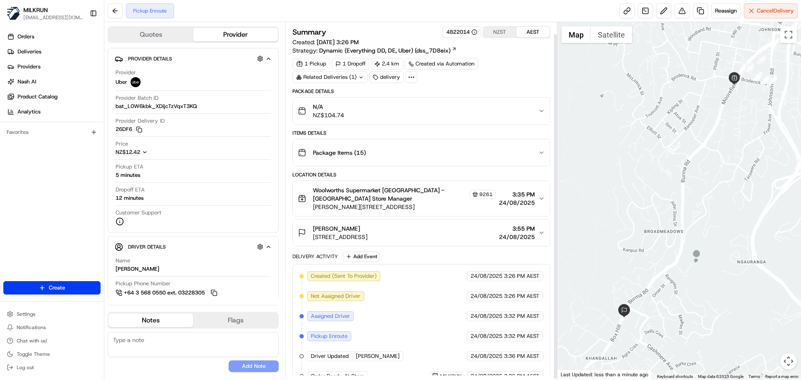
scroll to position [13, 0]
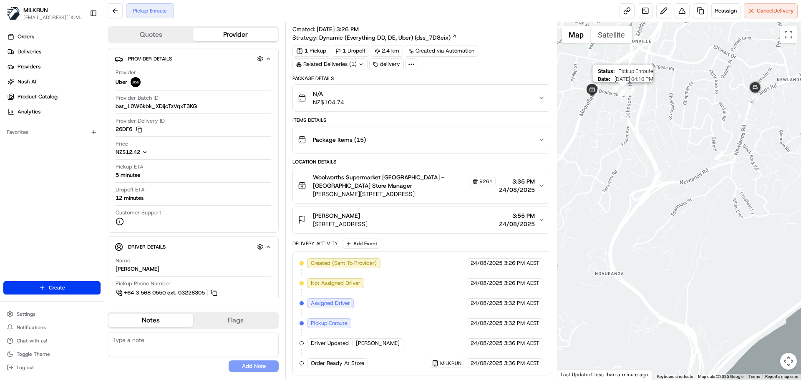
drag, startPoint x: 770, startPoint y: 76, endPoint x: 627, endPoint y: 88, distance: 144.0
click at [627, 213] on div at bounding box center [659, 213] width 244 height 0
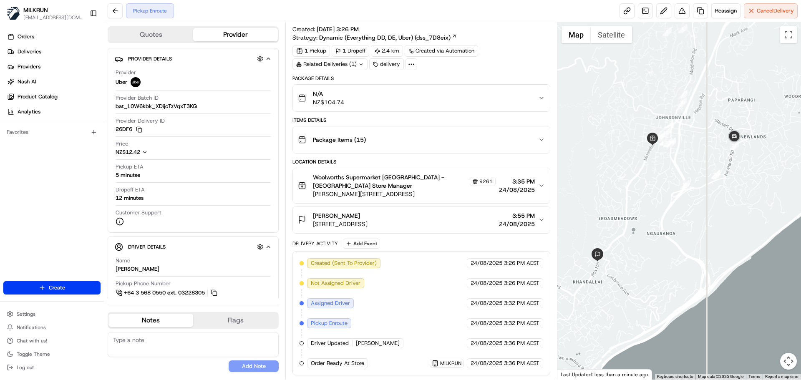
drag, startPoint x: 683, startPoint y: 148, endPoint x: 686, endPoint y: 152, distance: 4.8
click at [686, 152] on div "To navigate, press the arrow keys." at bounding box center [679, 200] width 244 height 357
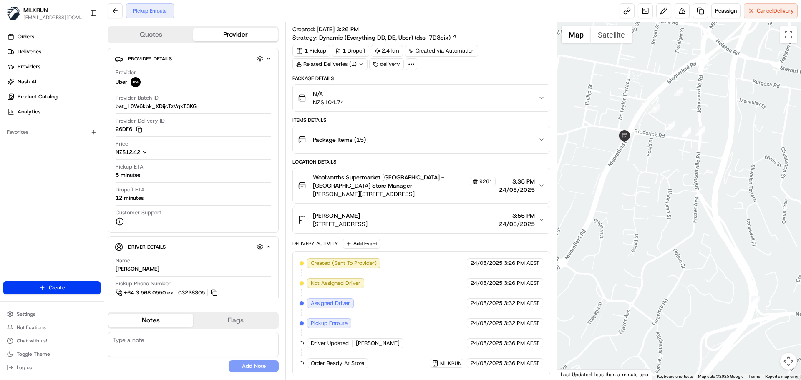
drag, startPoint x: 673, startPoint y: 153, endPoint x: 643, endPoint y: 154, distance: 30.4
click at [643, 154] on div at bounding box center [679, 200] width 244 height 357
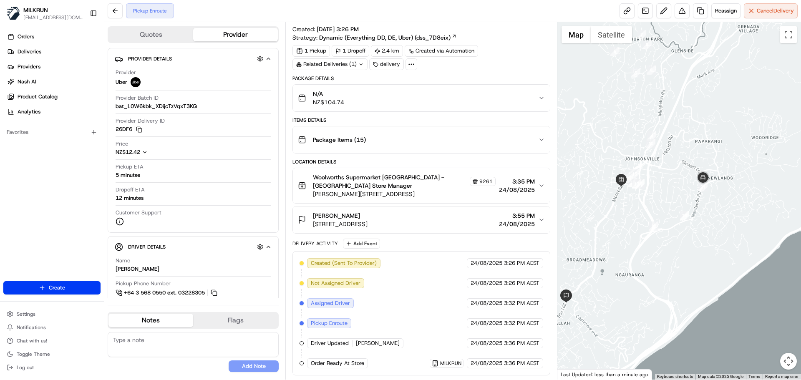
drag, startPoint x: 663, startPoint y: 163, endPoint x: 656, endPoint y: 173, distance: 12.0
click at [656, 173] on div at bounding box center [679, 200] width 244 height 357
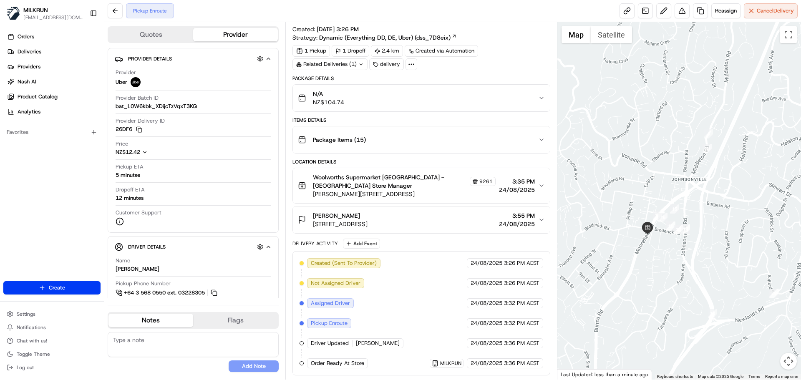
click at [655, 179] on div at bounding box center [679, 200] width 244 height 357
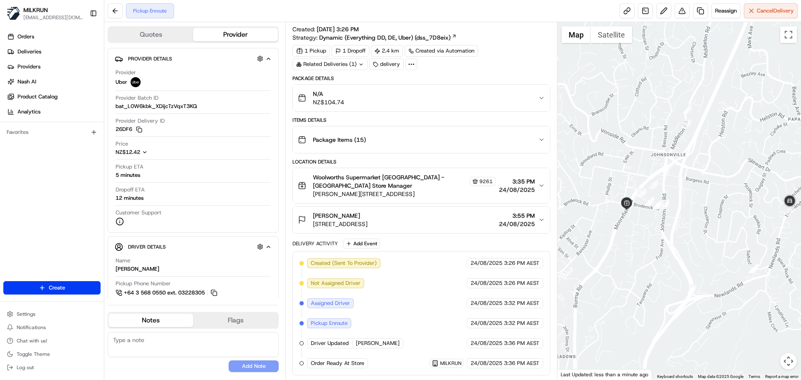
drag, startPoint x: 655, startPoint y: 179, endPoint x: 629, endPoint y: 148, distance: 40.2
click at [629, 148] on div at bounding box center [679, 200] width 244 height 357
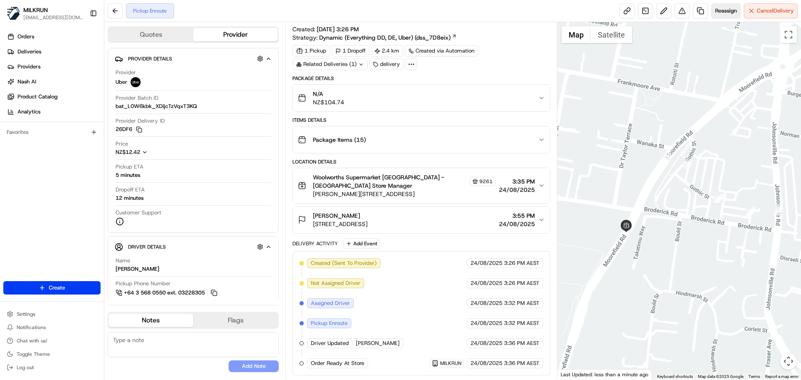
click at [728, 9] on span "Reassign" at bounding box center [726, 11] width 22 height 8
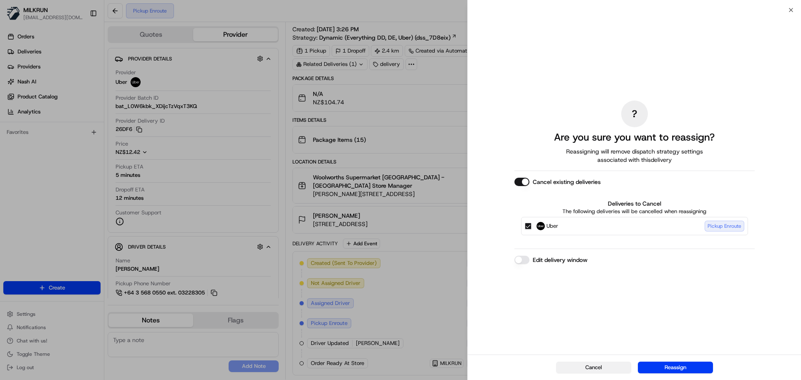
click at [578, 363] on button "Cancel" at bounding box center [593, 368] width 75 height 12
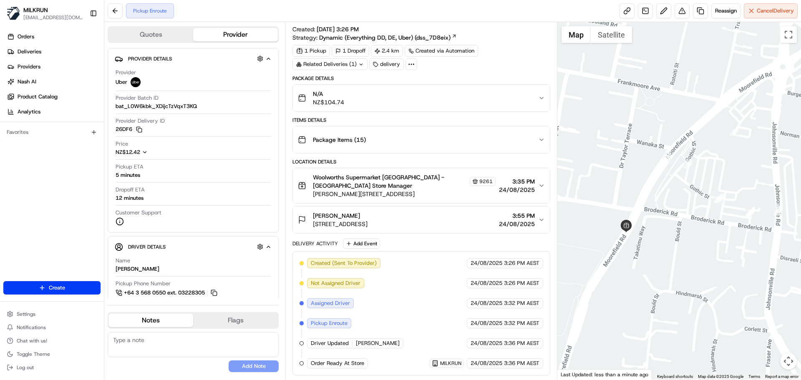
click at [578, 363] on div at bounding box center [679, 200] width 244 height 357
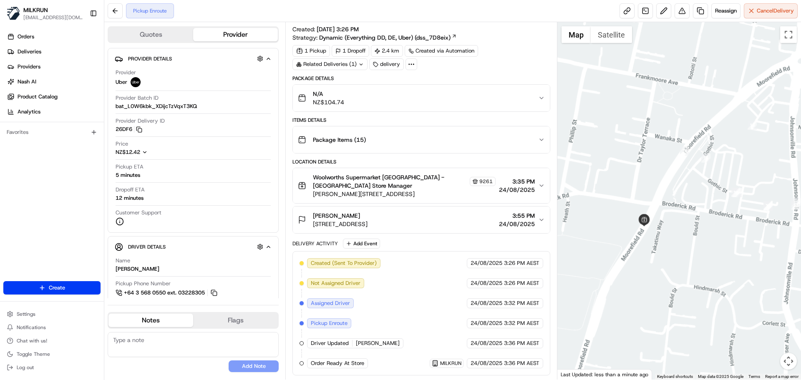
drag, startPoint x: 696, startPoint y: 195, endPoint x: 671, endPoint y: 243, distance: 54.3
click at [671, 243] on div at bounding box center [679, 200] width 244 height 357
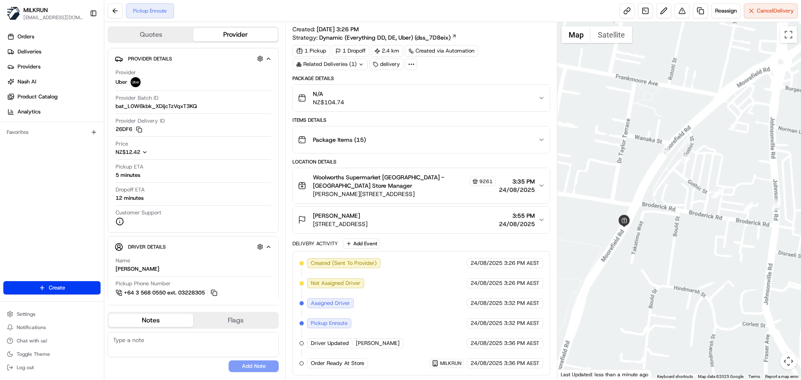
drag, startPoint x: 670, startPoint y: 228, endPoint x: 646, endPoint y: 229, distance: 23.4
click at [646, 229] on div at bounding box center [679, 200] width 244 height 357
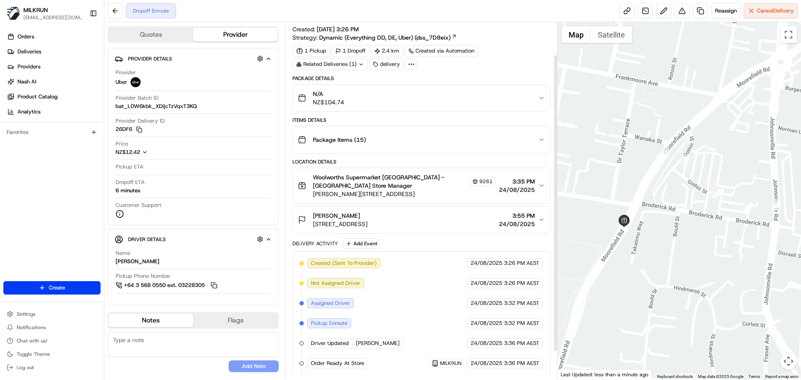
scroll to position [73, 0]
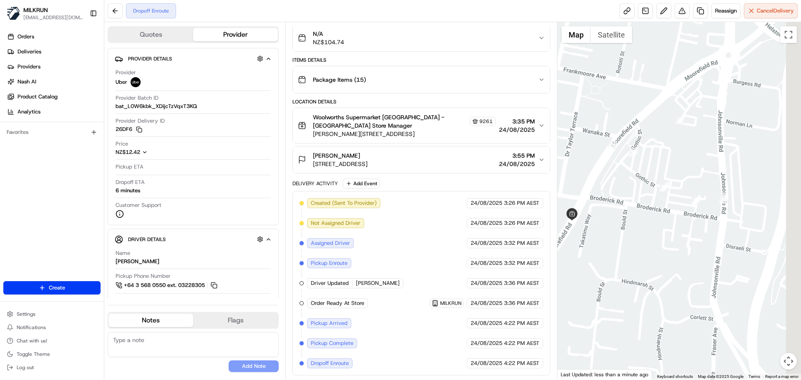
drag, startPoint x: 682, startPoint y: 246, endPoint x: 629, endPoint y: 239, distance: 53.8
click at [629, 239] on div at bounding box center [679, 200] width 244 height 357
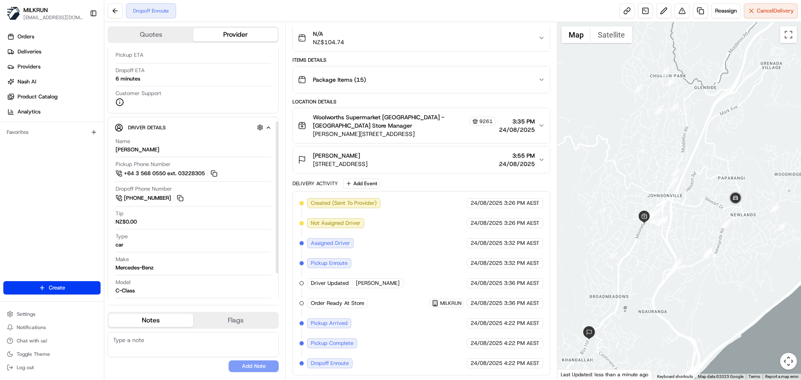
scroll to position [125, 0]
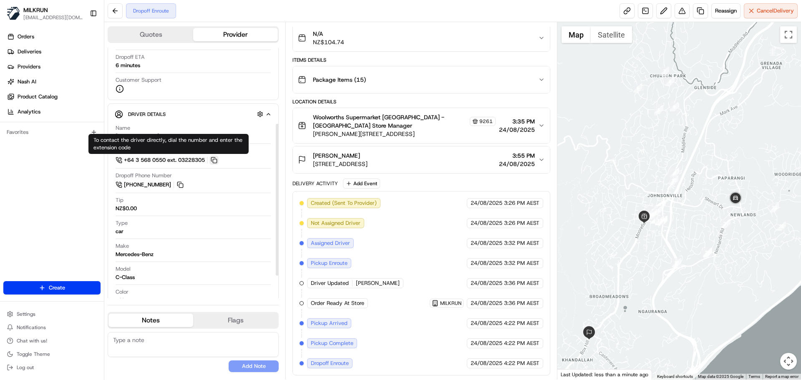
click at [219, 161] on button at bounding box center [213, 160] width 9 height 9
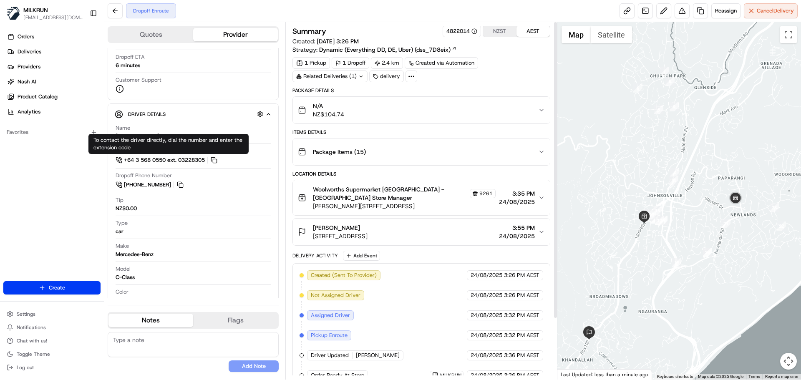
scroll to position [0, 0]
click at [359, 77] on icon at bounding box center [360, 77] width 5 height 5
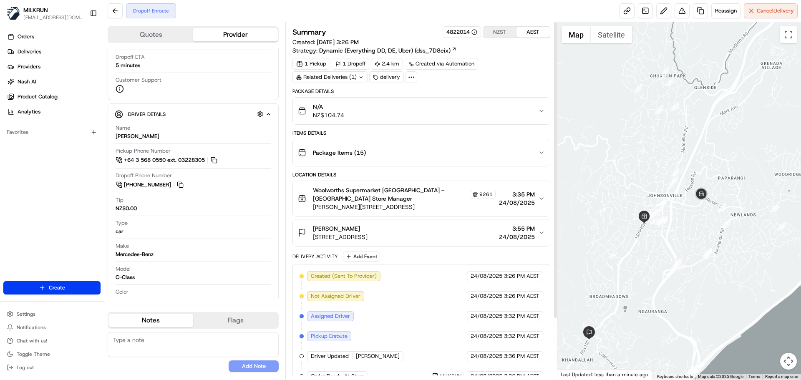
click at [325, 72] on div "Related Deliveries (1)" at bounding box center [329, 77] width 75 height 12
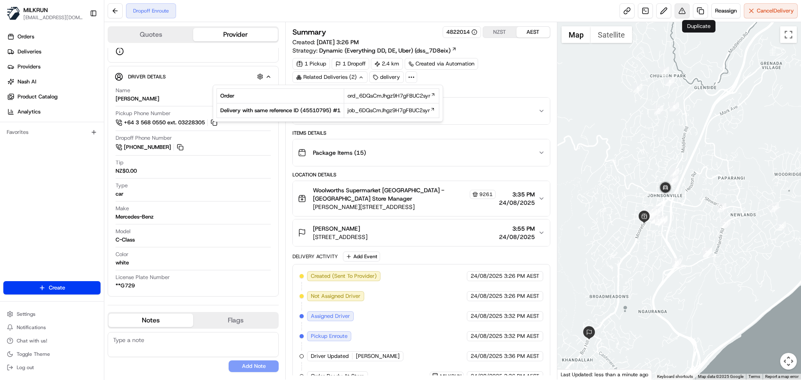
click at [685, 8] on button at bounding box center [681, 10] width 15 height 15
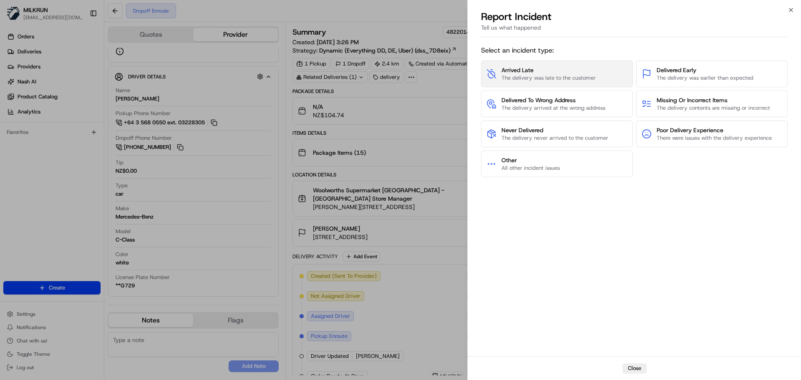
click at [558, 77] on span "The delivery was late to the customer" at bounding box center [548, 78] width 94 height 8
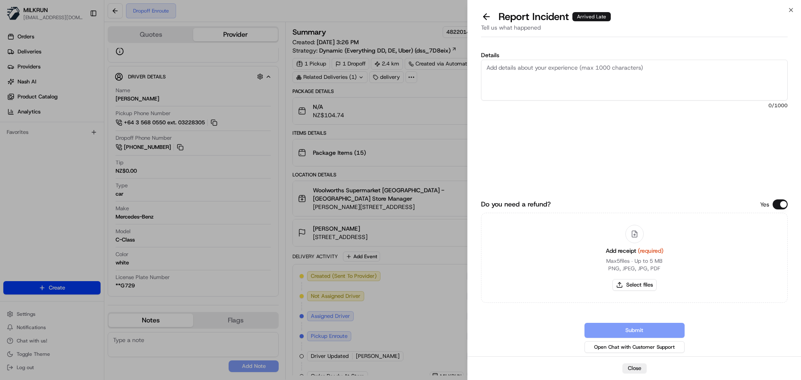
click at [566, 97] on textarea "Details" at bounding box center [634, 80] width 306 height 41
type textarea "Driver has mroe than 1 delivery app going at a time. please report"
click at [782, 207] on button "Do you need a refund?" at bounding box center [779, 204] width 15 height 10
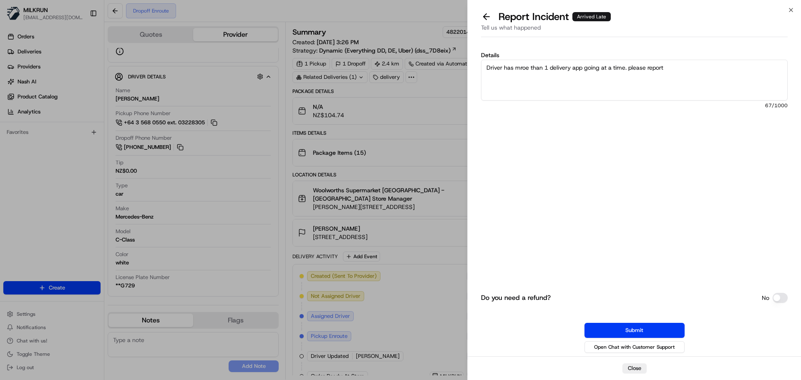
click at [644, 329] on button "Submit" at bounding box center [634, 330] width 100 height 15
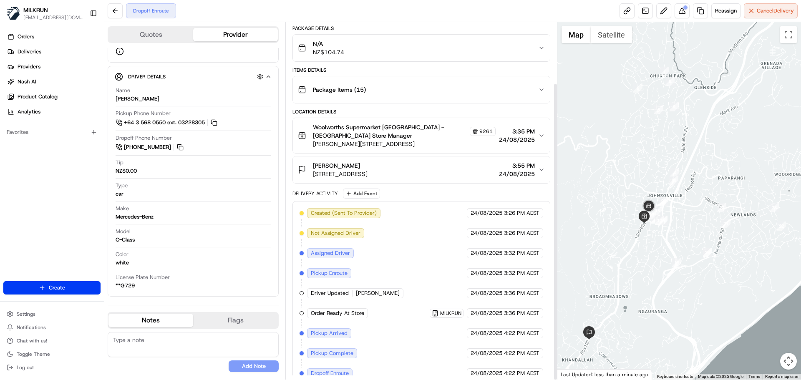
scroll to position [73, 0]
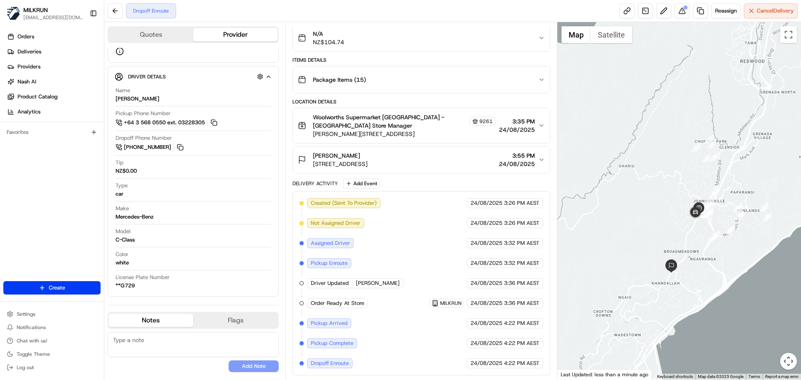
drag, startPoint x: 645, startPoint y: 258, endPoint x: 685, endPoint y: 237, distance: 45.3
click at [697, 236] on div at bounding box center [679, 200] width 244 height 357
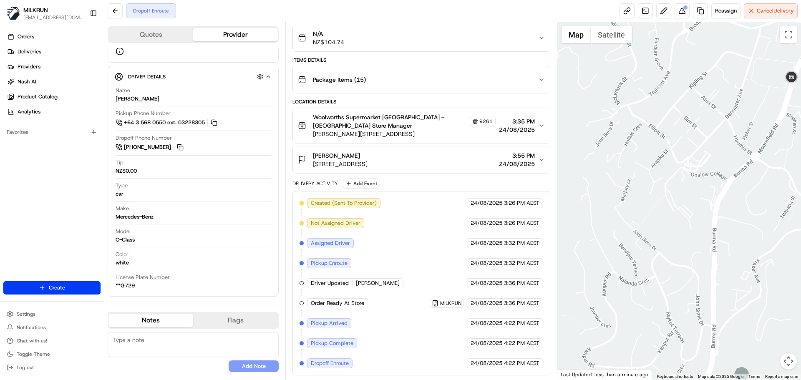
drag, startPoint x: 687, startPoint y: 243, endPoint x: 669, endPoint y: 213, distance: 35.2
click at [669, 213] on div at bounding box center [679, 200] width 244 height 357
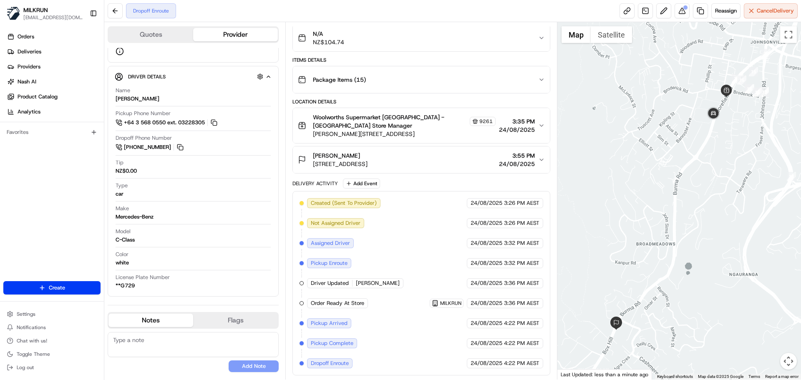
drag, startPoint x: 701, startPoint y: 233, endPoint x: 694, endPoint y: 219, distance: 15.3
click at [694, 219] on div at bounding box center [679, 200] width 244 height 357
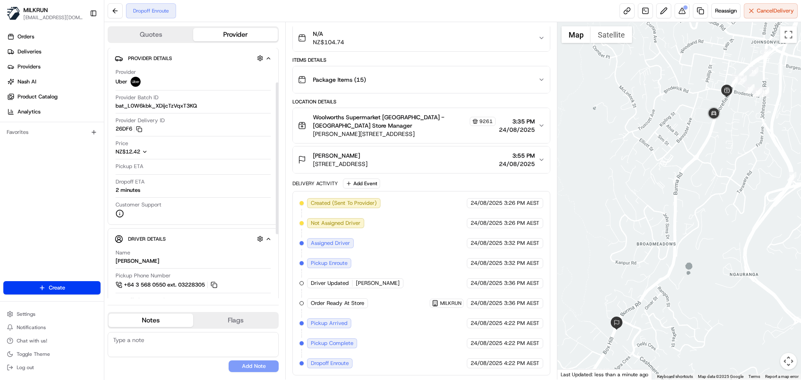
scroll to position [0, 0]
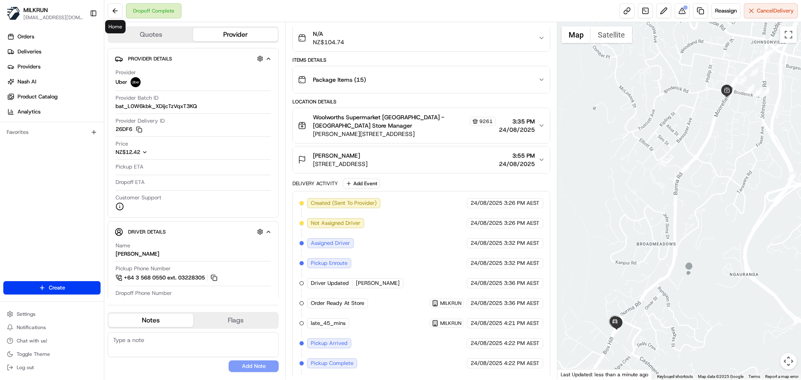
click at [106, 12] on div "Dropoff Complete Reassign Cancel Delivery" at bounding box center [452, 11] width 696 height 22
click at [115, 14] on button at bounding box center [115, 10] width 15 height 15
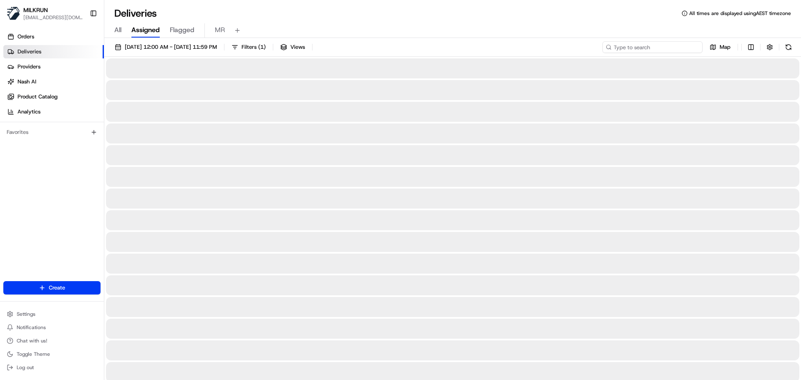
click at [663, 43] on input at bounding box center [652, 47] width 100 height 12
paste input "1afdac76-0bc0-4732-96a2-d5e4f4786361"
type input "1afdac76-0bc0-4732-96a2-d5e4f4786361"
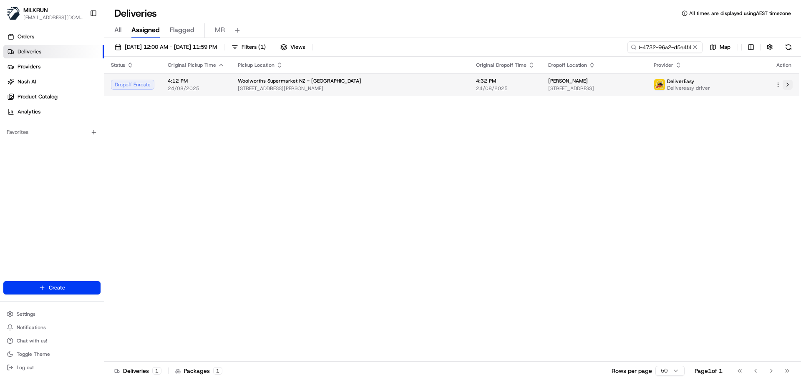
click at [786, 85] on button at bounding box center [787, 85] width 10 height 10
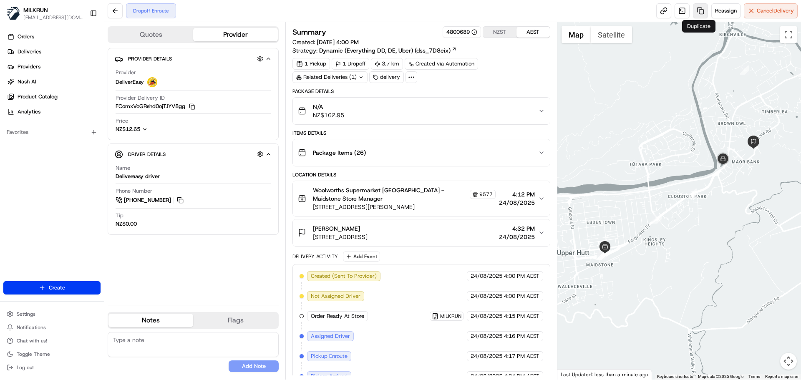
click at [699, 9] on link at bounding box center [700, 10] width 15 height 15
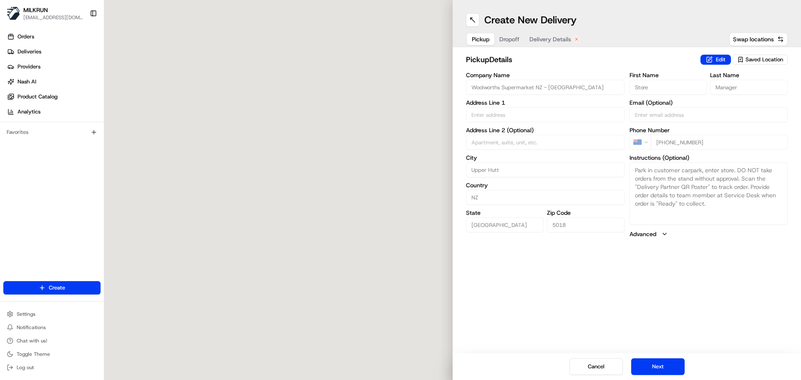
type input "[STREET_ADDRESS][PERSON_NAME]"
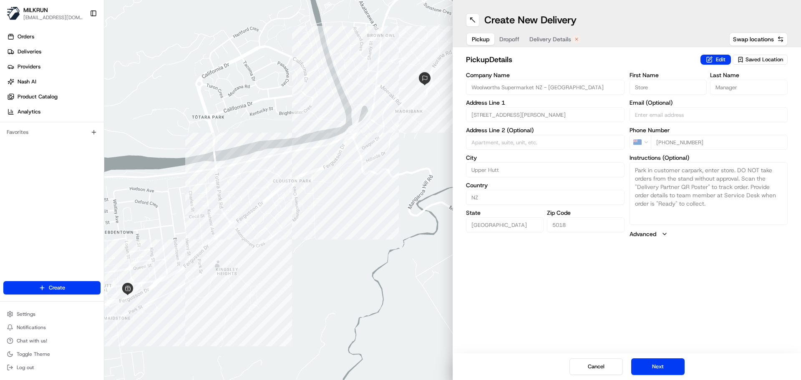
click at [500, 35] on span "Dropoff" at bounding box center [509, 39] width 20 height 8
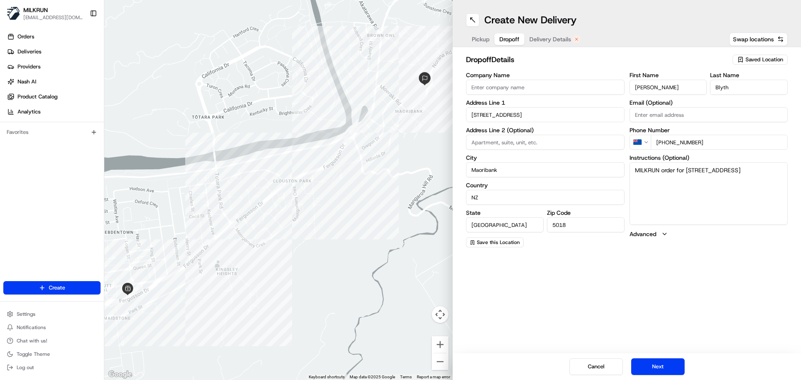
click at [540, 38] on span "Delivery Details" at bounding box center [550, 39] width 42 height 8
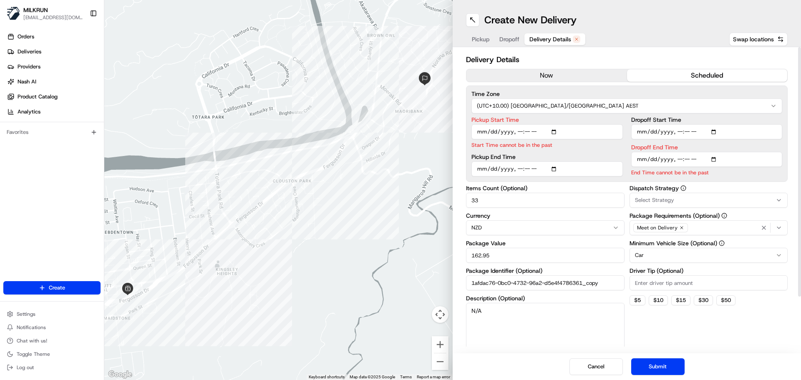
click at [567, 74] on button "now" at bounding box center [546, 75] width 161 height 13
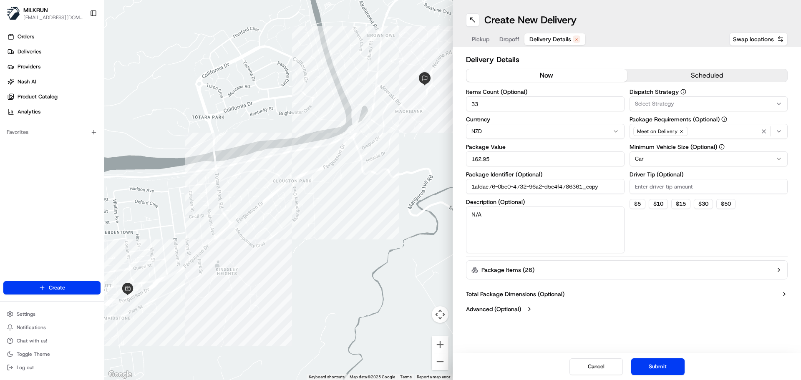
click at [662, 366] on button "Submit" at bounding box center [657, 366] width 53 height 17
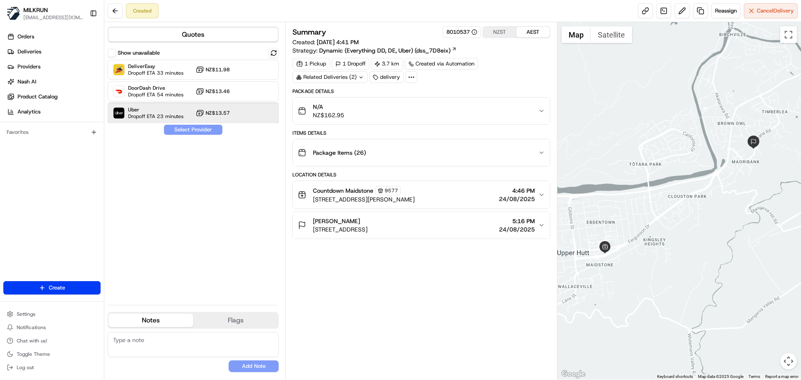
click at [190, 112] on div "Uber Dropoff ETA 23 minutes NZ$13.57" at bounding box center [193, 113] width 171 height 20
click at [199, 131] on button "Assign Provider" at bounding box center [192, 130] width 59 height 10
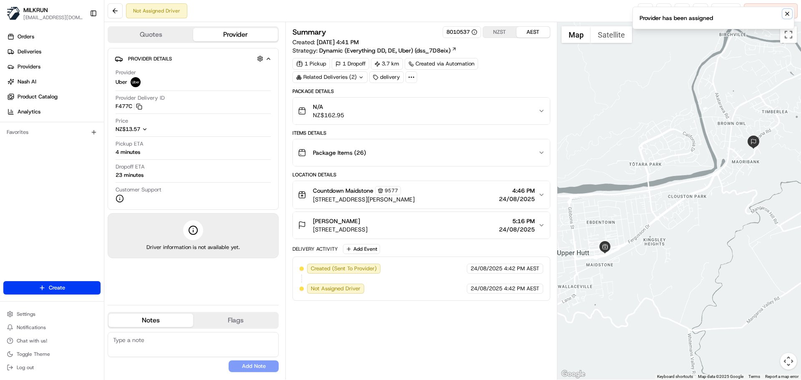
click at [787, 14] on icon "Notifications (F8)" at bounding box center [787, 13] width 7 height 7
click at [645, 12] on link at bounding box center [645, 10] width 15 height 15
